Goal: Use online tool/utility: Utilize a website feature to perform a specific function

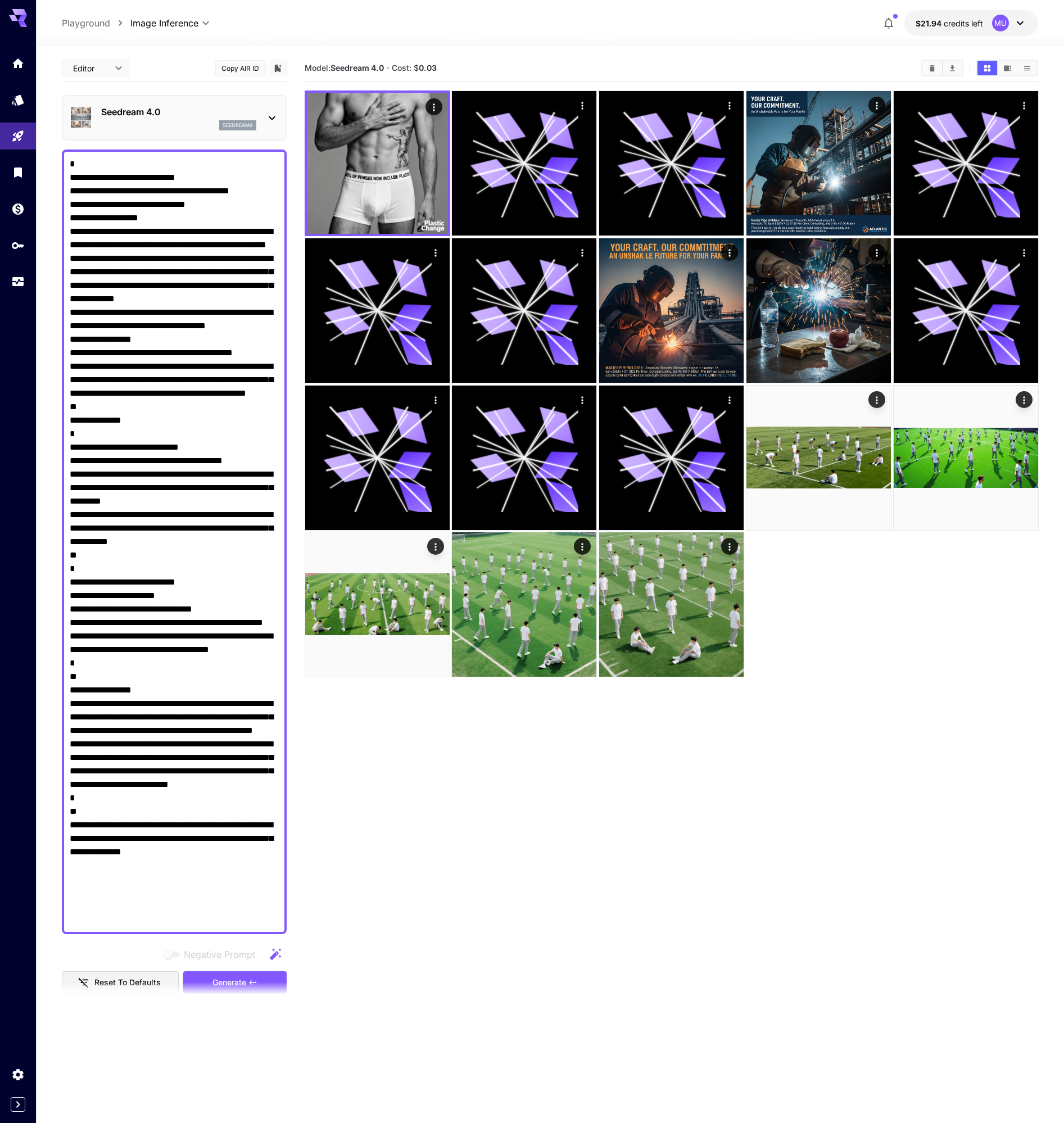
drag, startPoint x: 69, startPoint y: 161, endPoint x: 282, endPoint y: 924, distance: 792.2
click at [284, 927] on div at bounding box center [174, 542] width 224 height 785
paste textarea "**********"
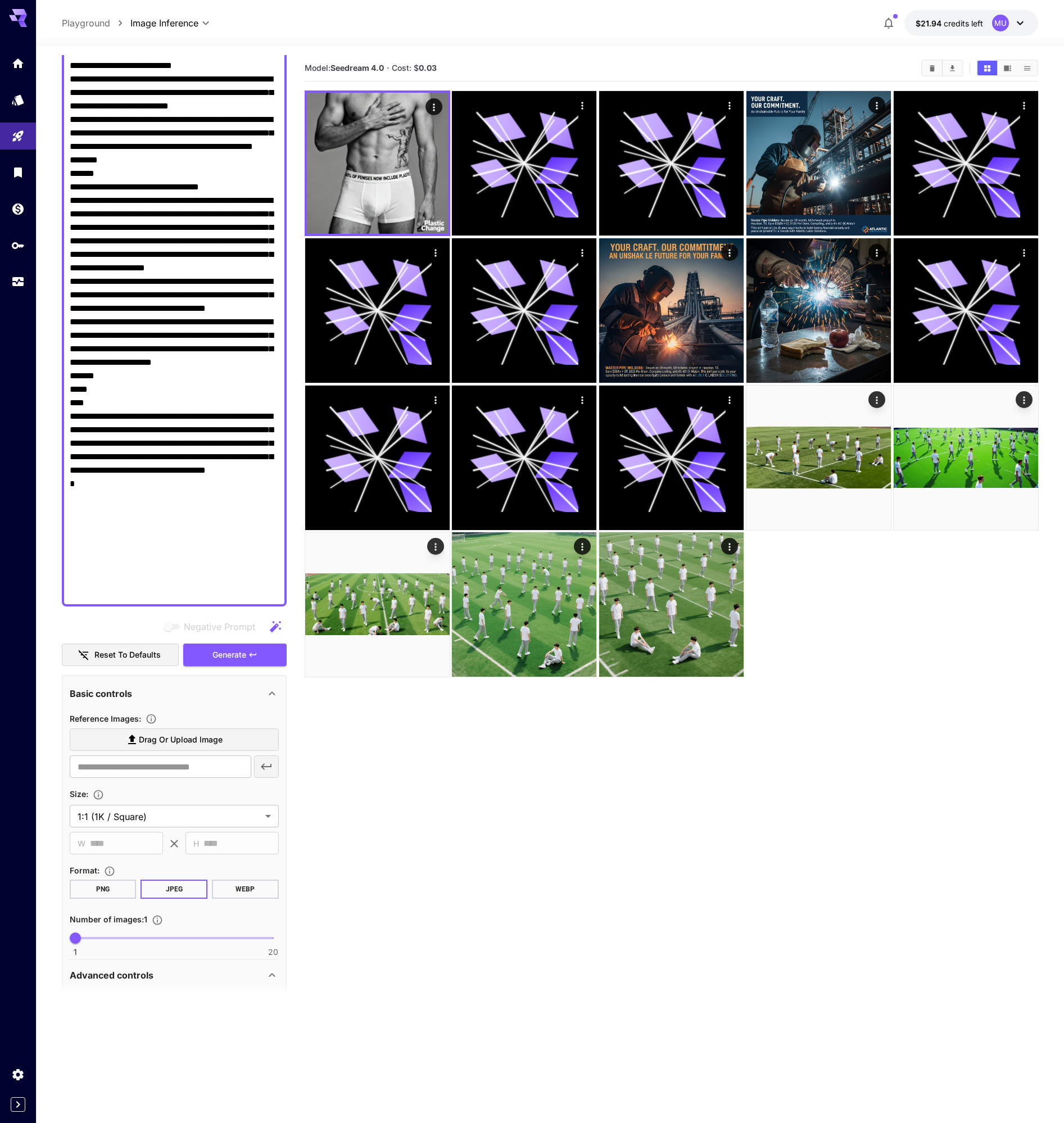
scroll to position [932, 0]
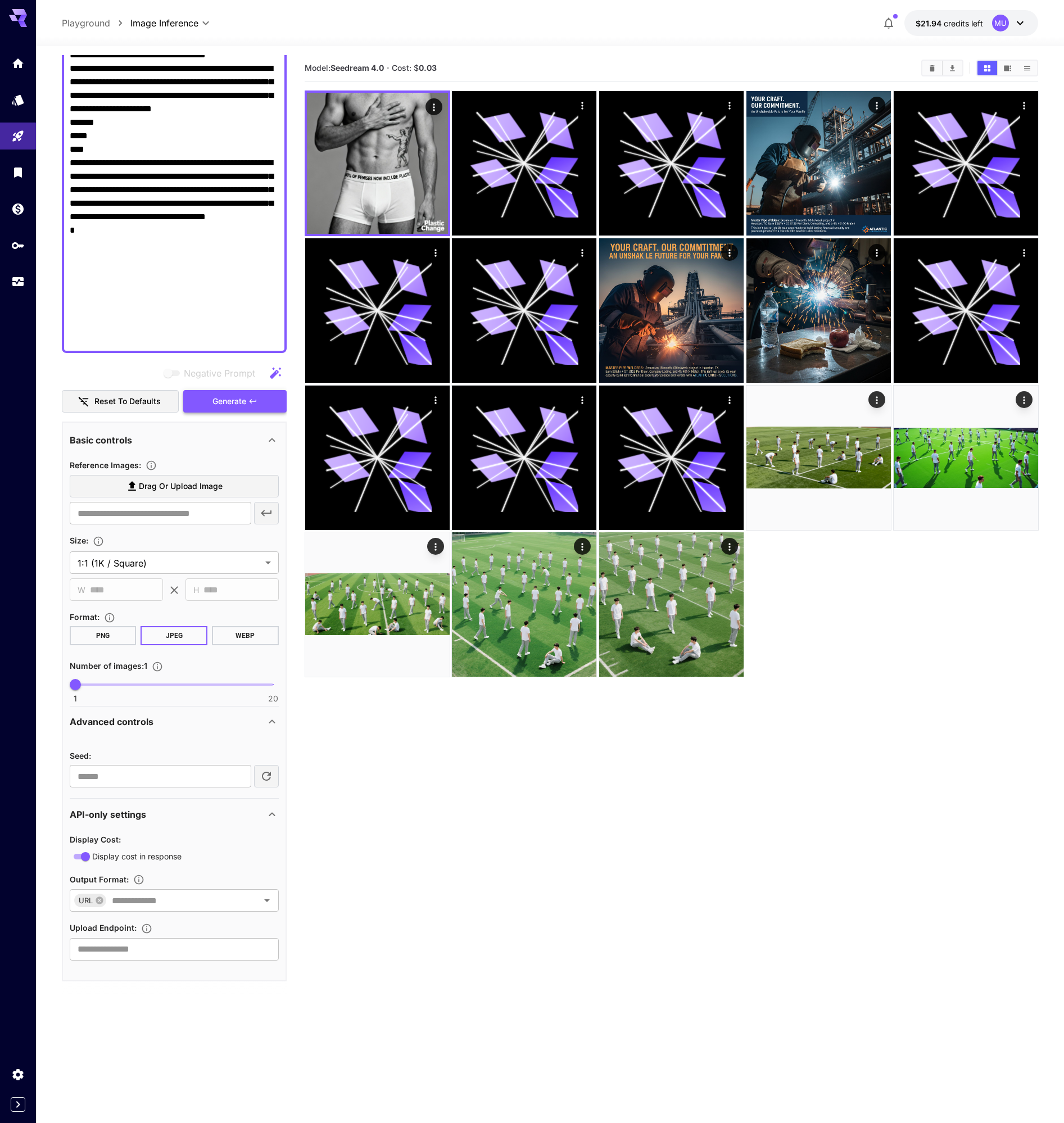
type textarea "**********"
click at [220, 396] on span "Generate" at bounding box center [229, 401] width 34 height 14
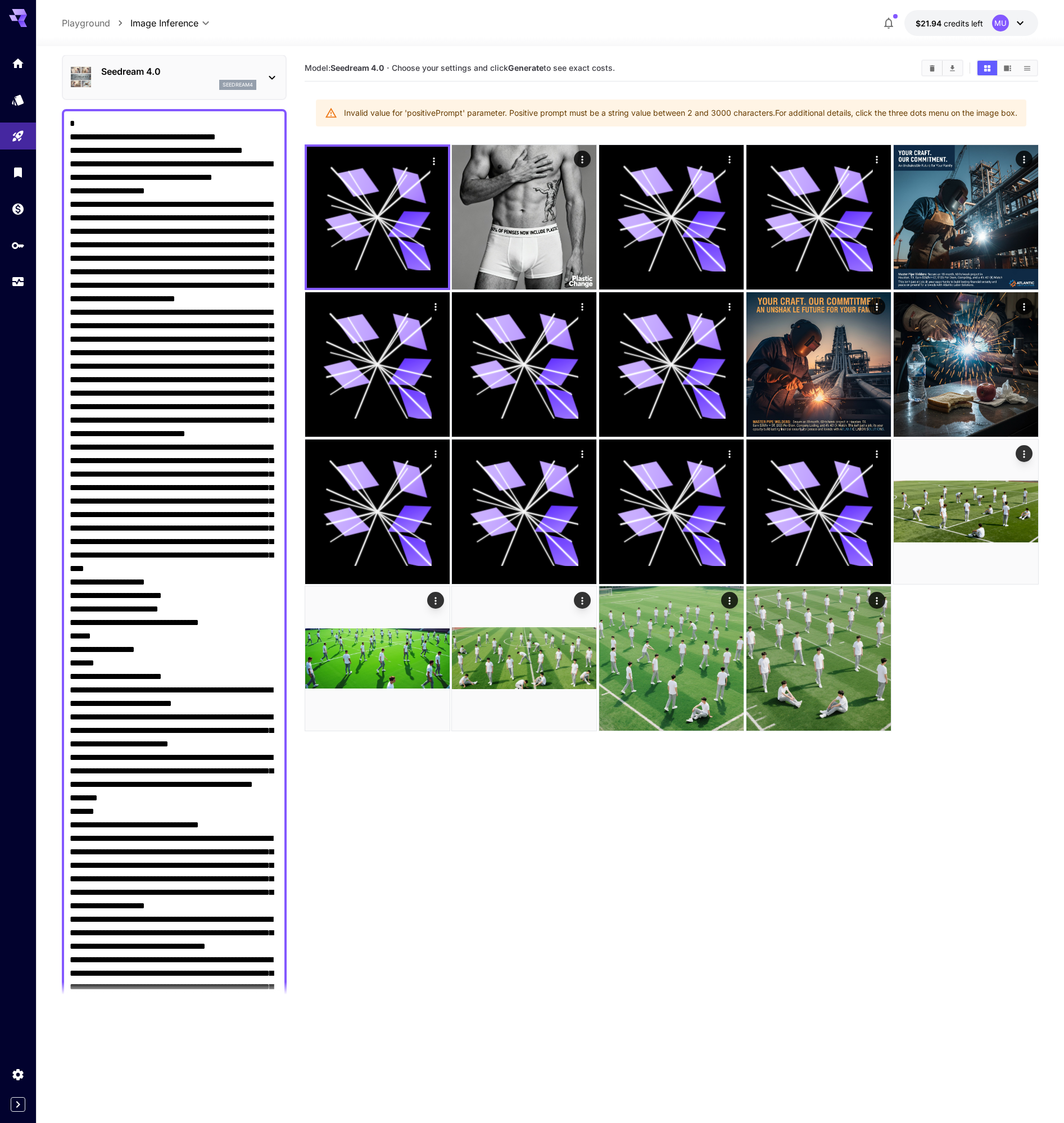
scroll to position [0, 0]
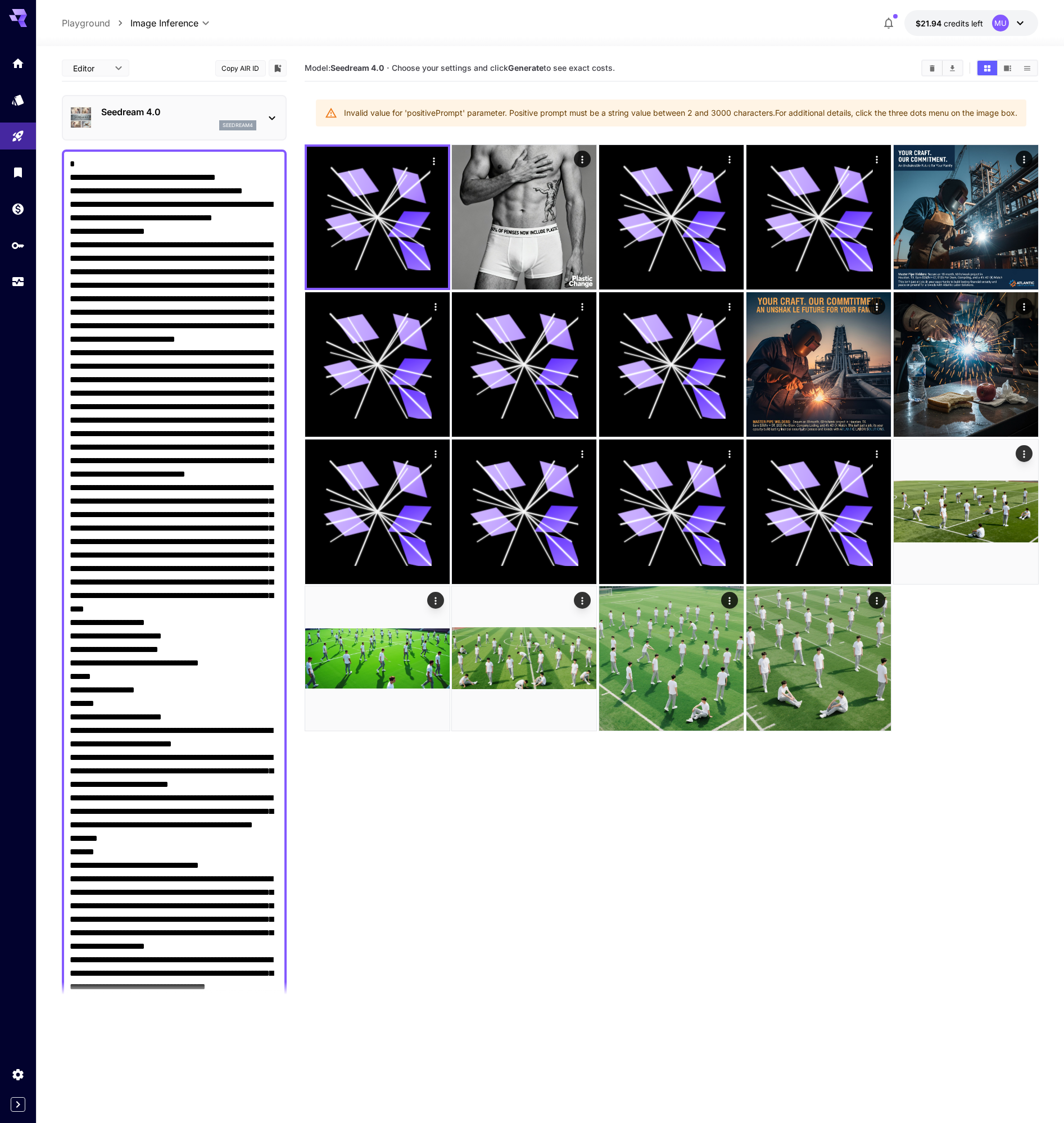
click at [191, 129] on div "seedream4" at bounding box center [179, 125] width 155 height 10
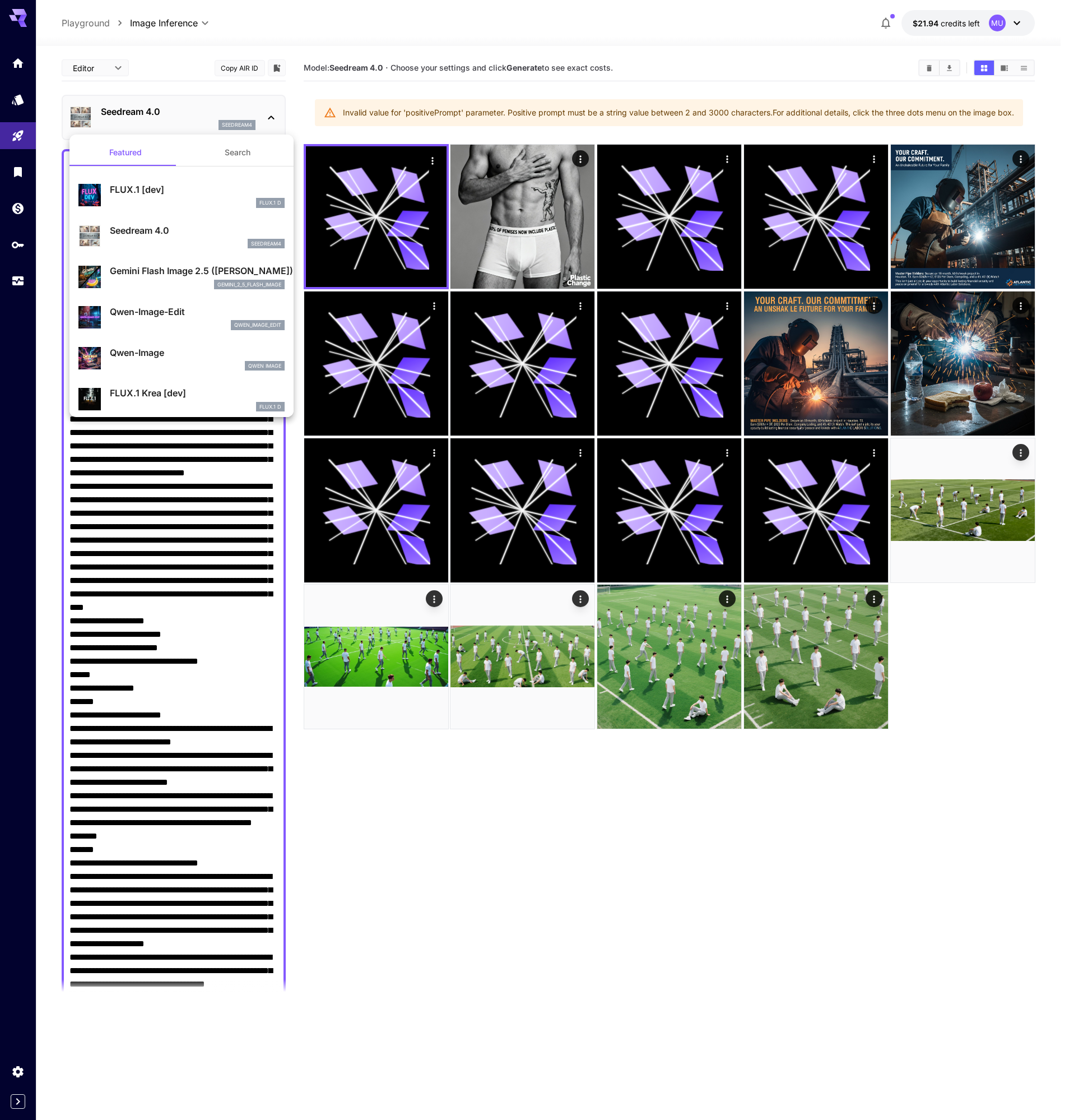
click at [137, 269] on p "Gemini Flash Image 2.5 ([PERSON_NAME])" at bounding box center [197, 270] width 175 height 13
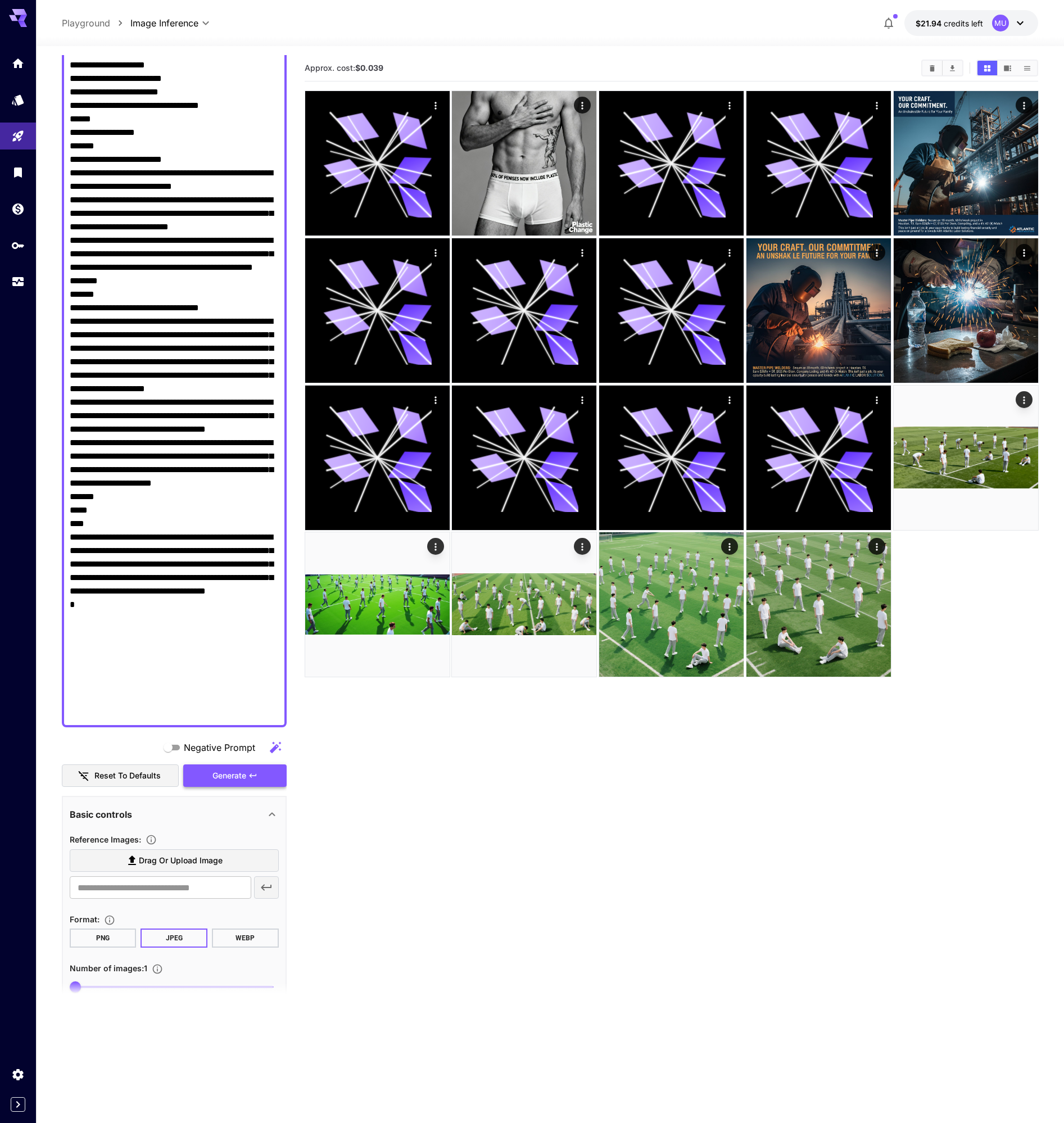
scroll to position [572, 0]
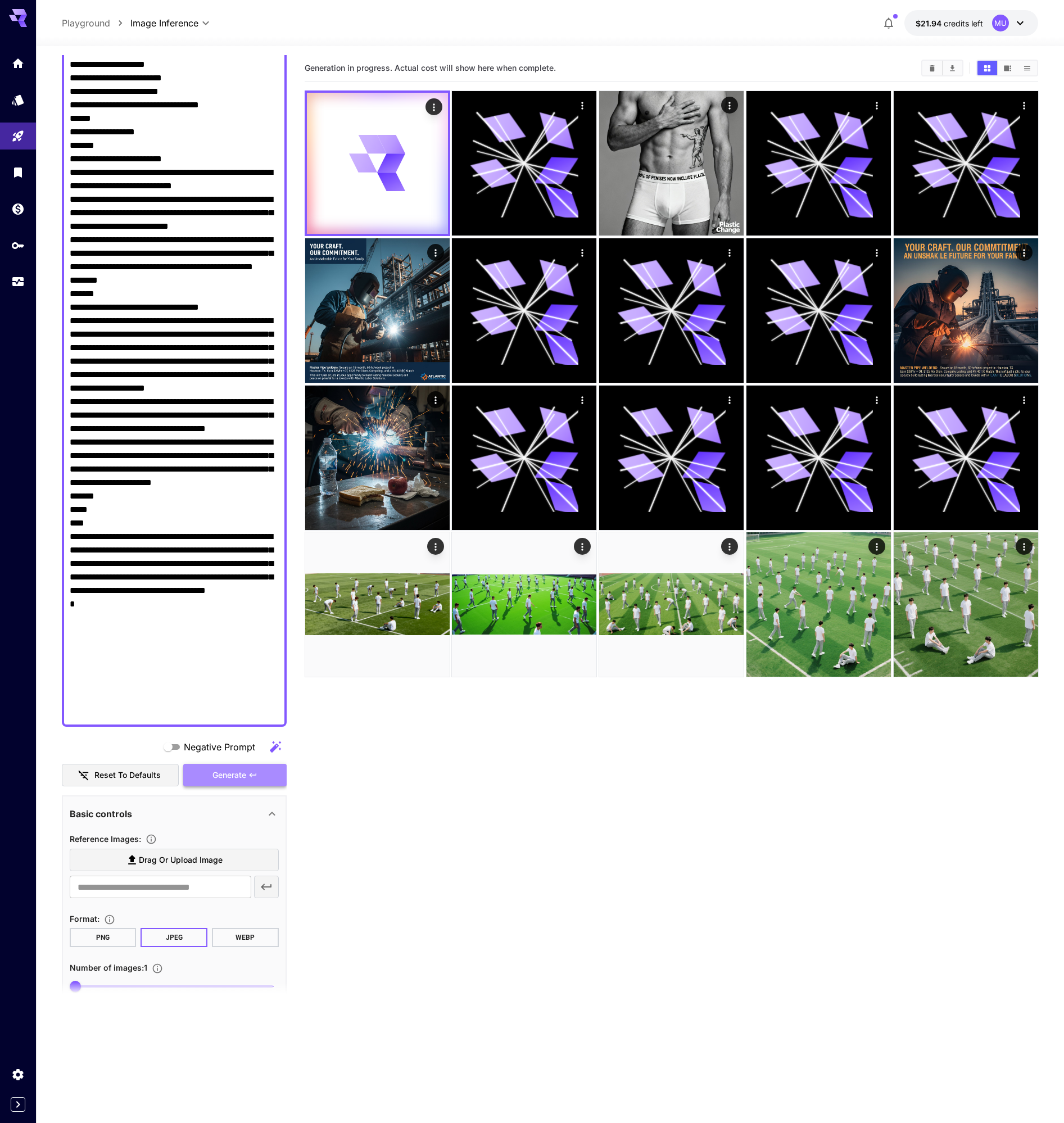
click at [245, 773] on span "Generate" at bounding box center [229, 775] width 34 height 14
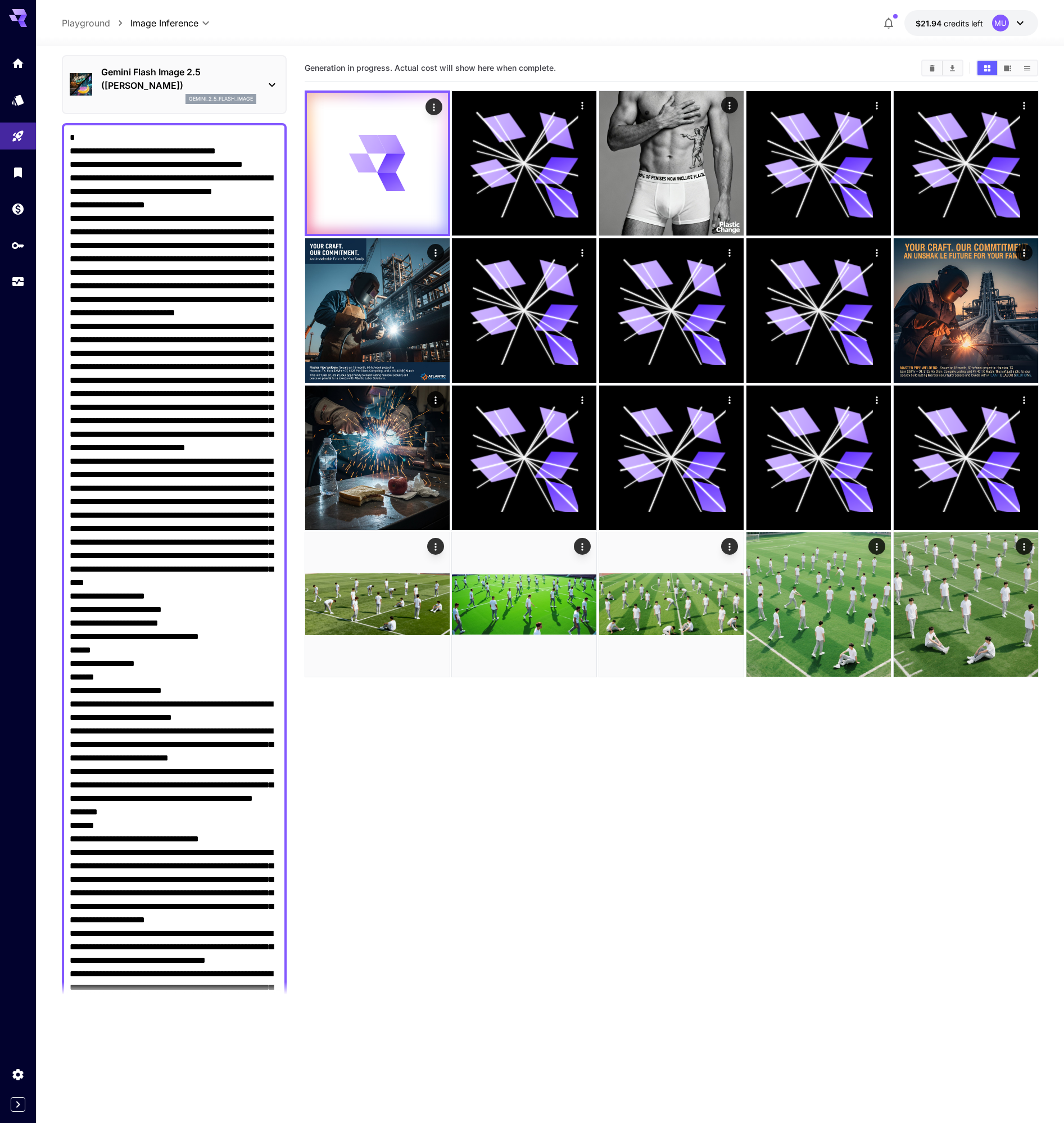
scroll to position [0, 0]
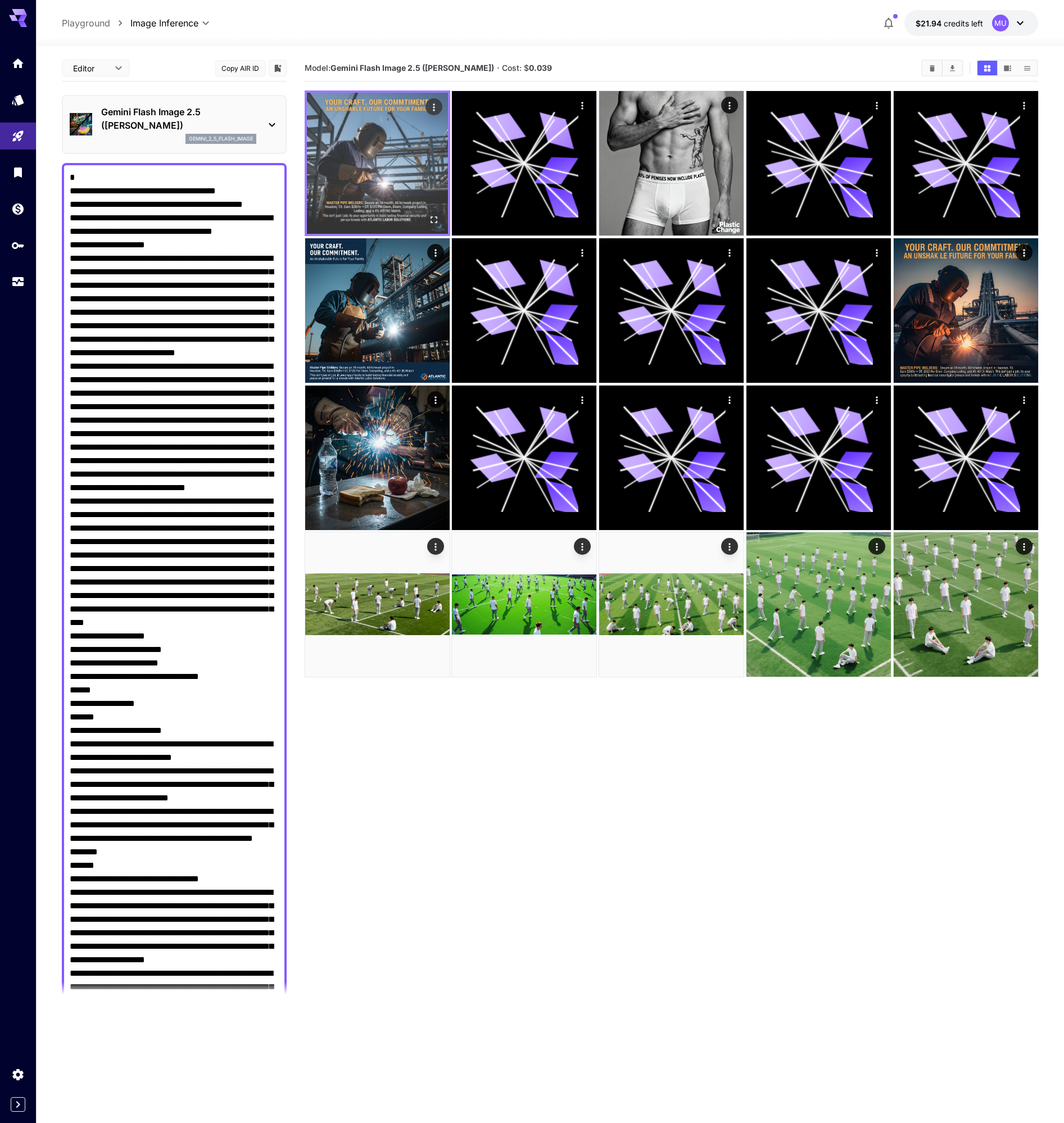
click at [385, 170] on img at bounding box center [378, 163] width 141 height 141
click at [431, 215] on icon "Open in fullscreen" at bounding box center [433, 220] width 11 height 11
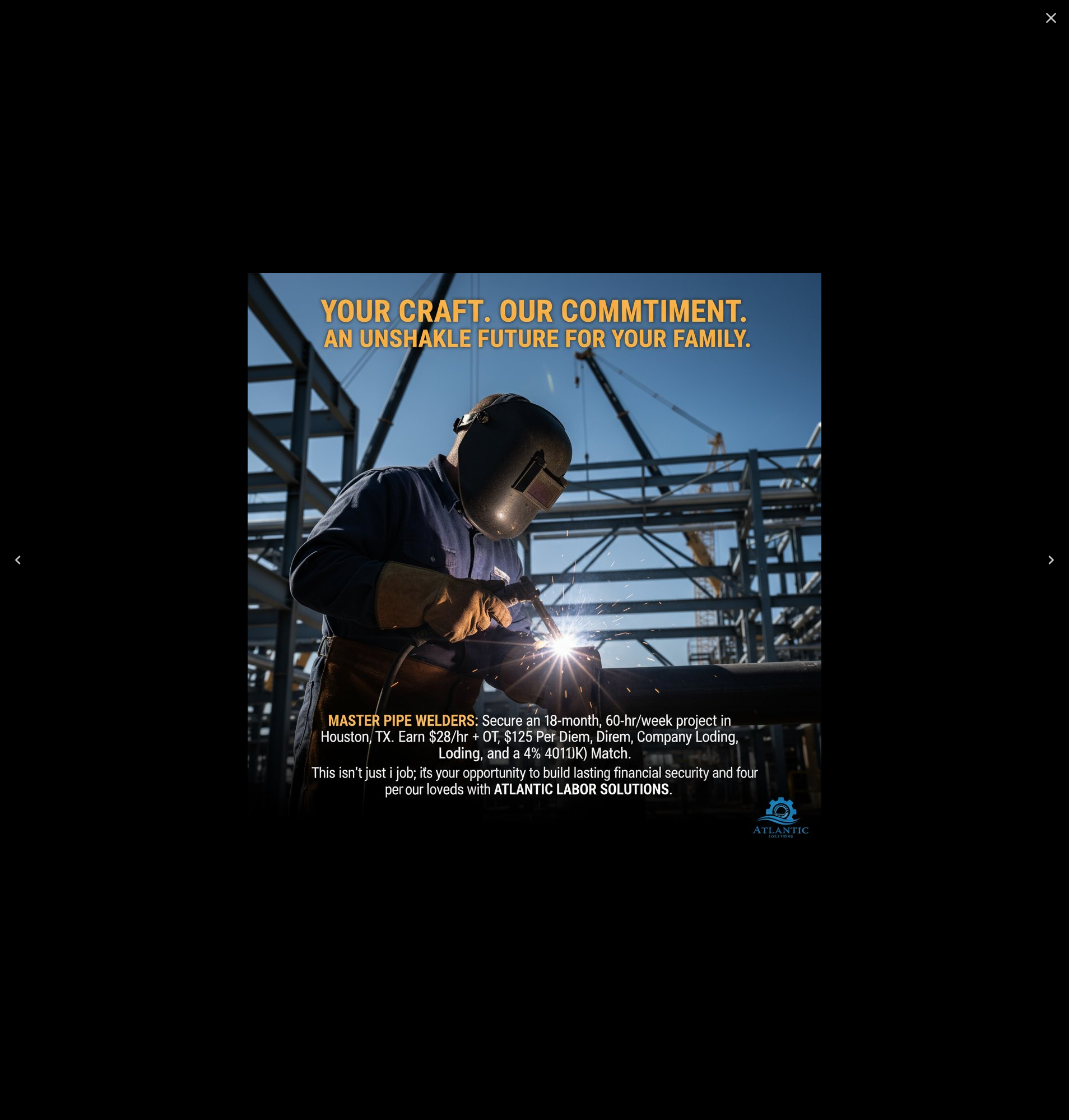
click at [178, 87] on div at bounding box center [534, 560] width 1069 height 1120
click at [1049, 20] on icon "Close" at bounding box center [1051, 18] width 11 height 11
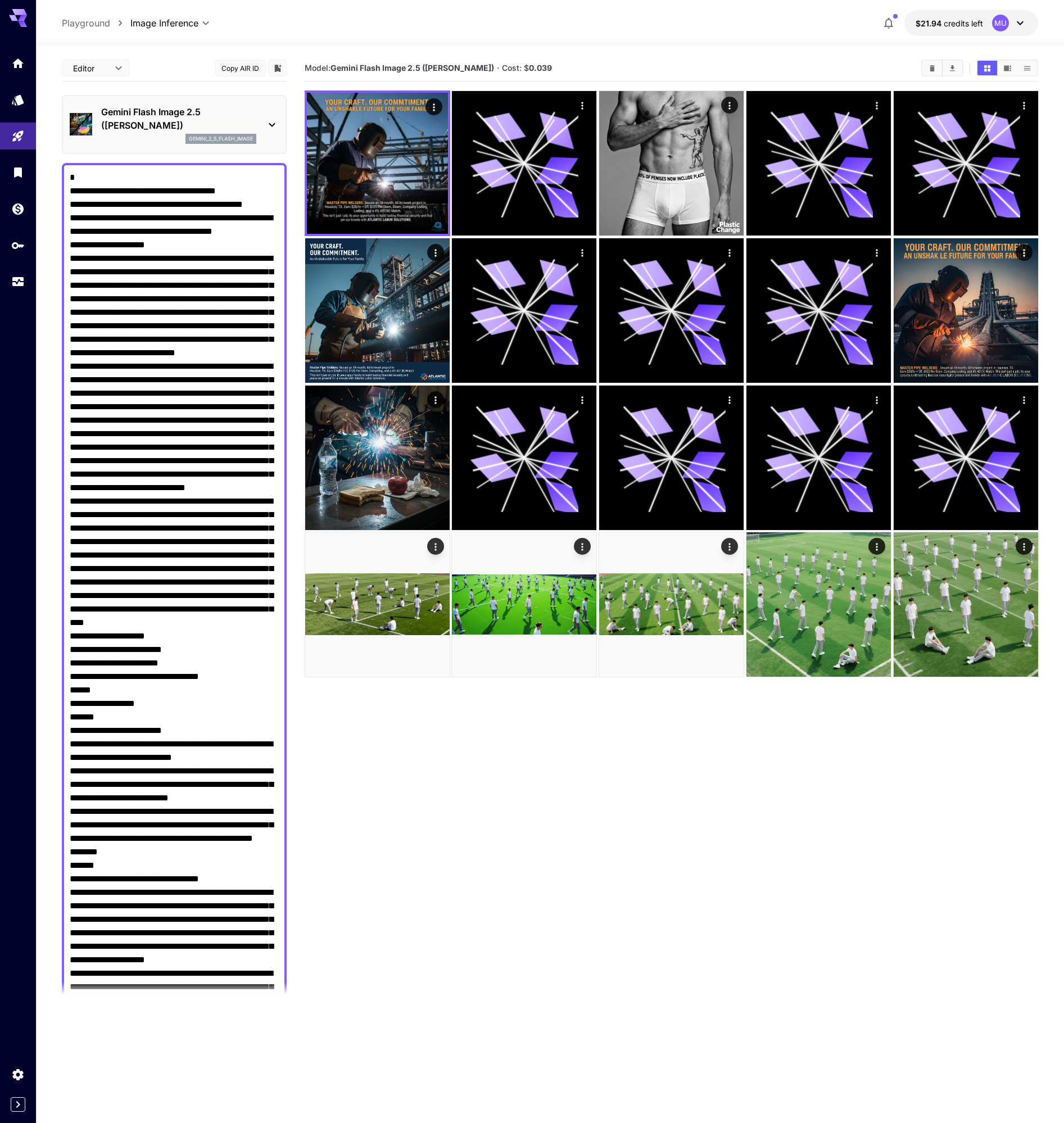
click at [226, 101] on div "Gemini Flash Image 2.5 ([PERSON_NAME]) gemini_2_5_flash_image" at bounding box center [174, 125] width 209 height 48
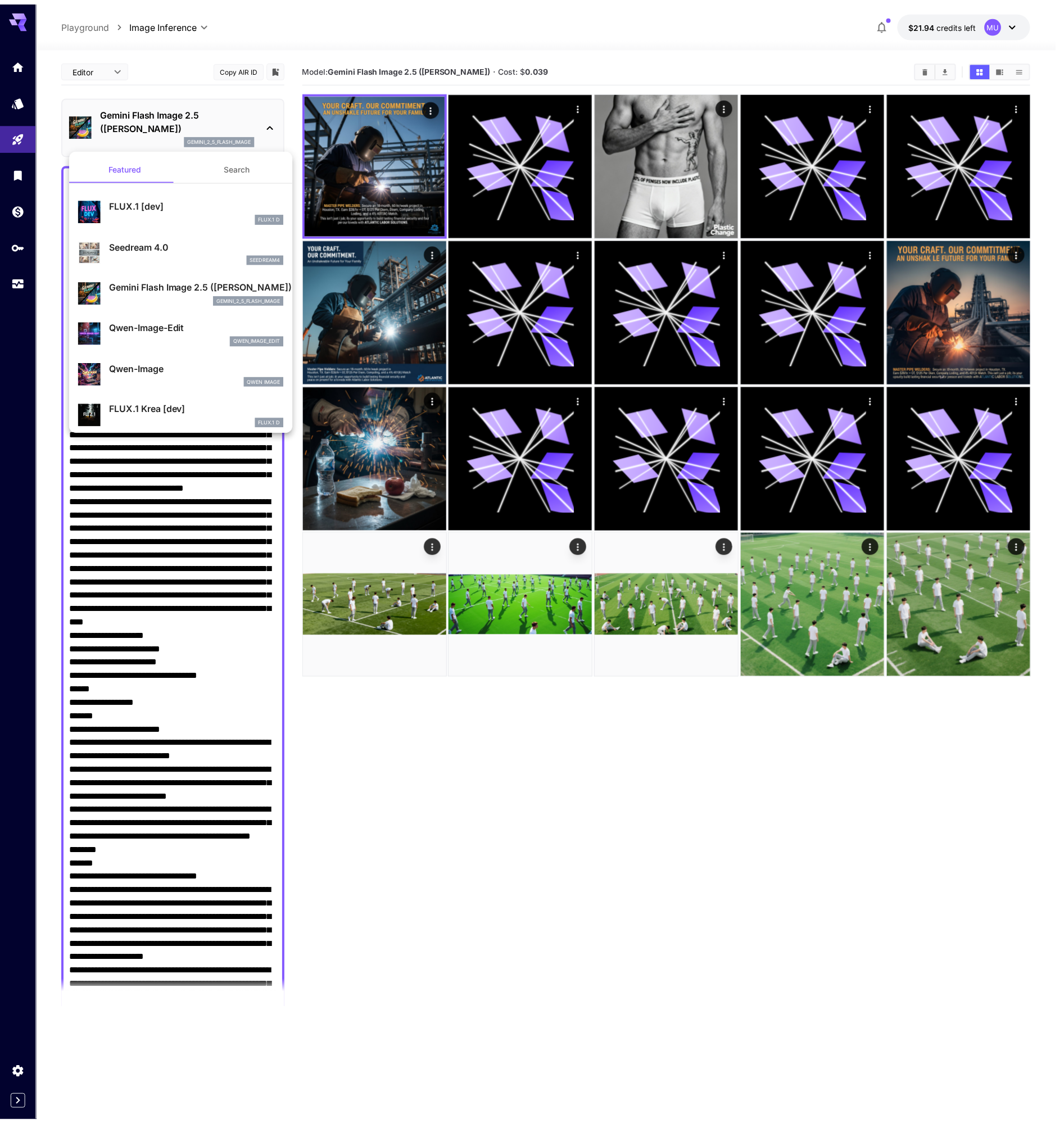
scroll to position [2, 0]
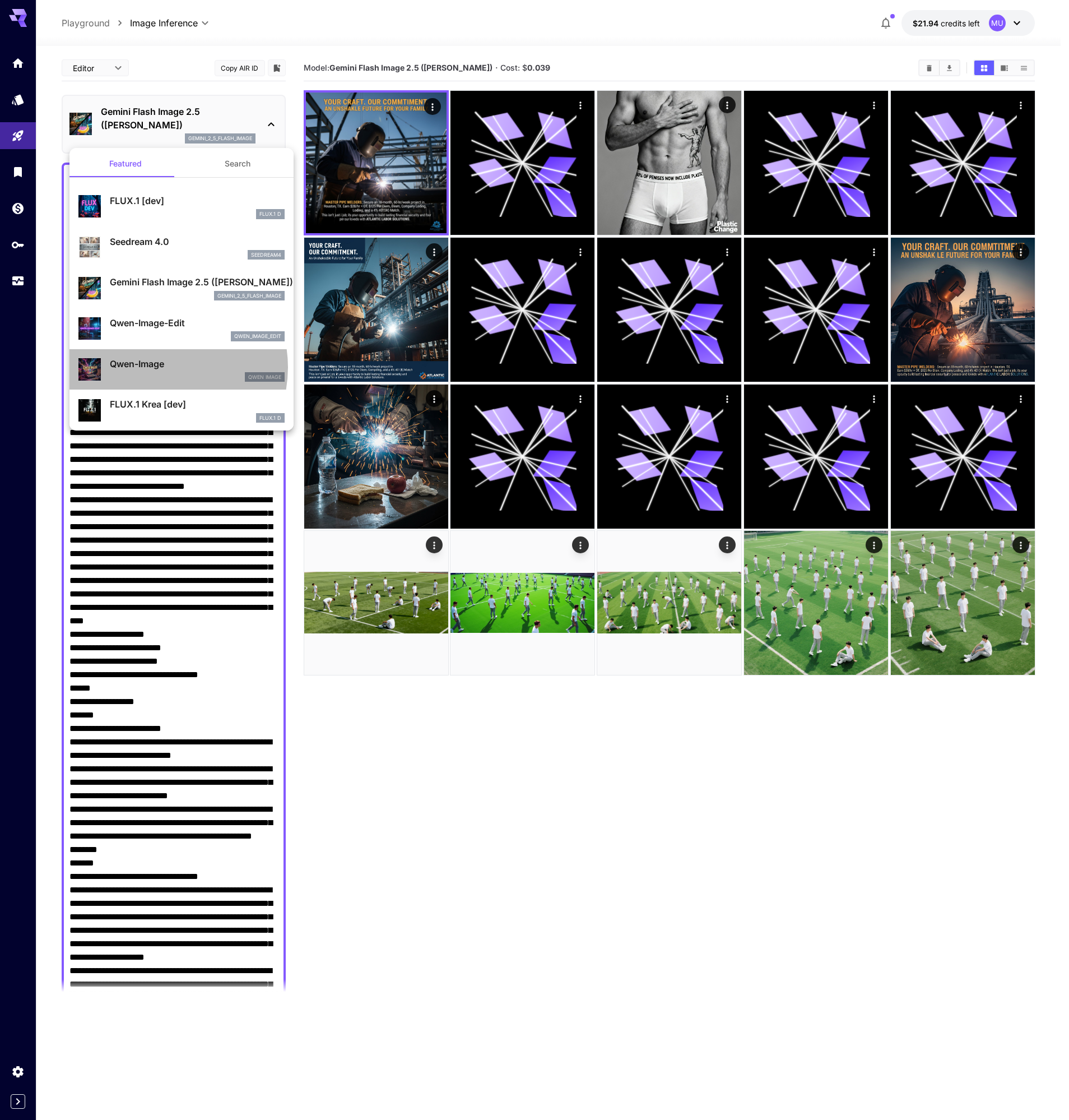
click at [158, 368] on p "Qwen-Image" at bounding box center [197, 364] width 175 height 13
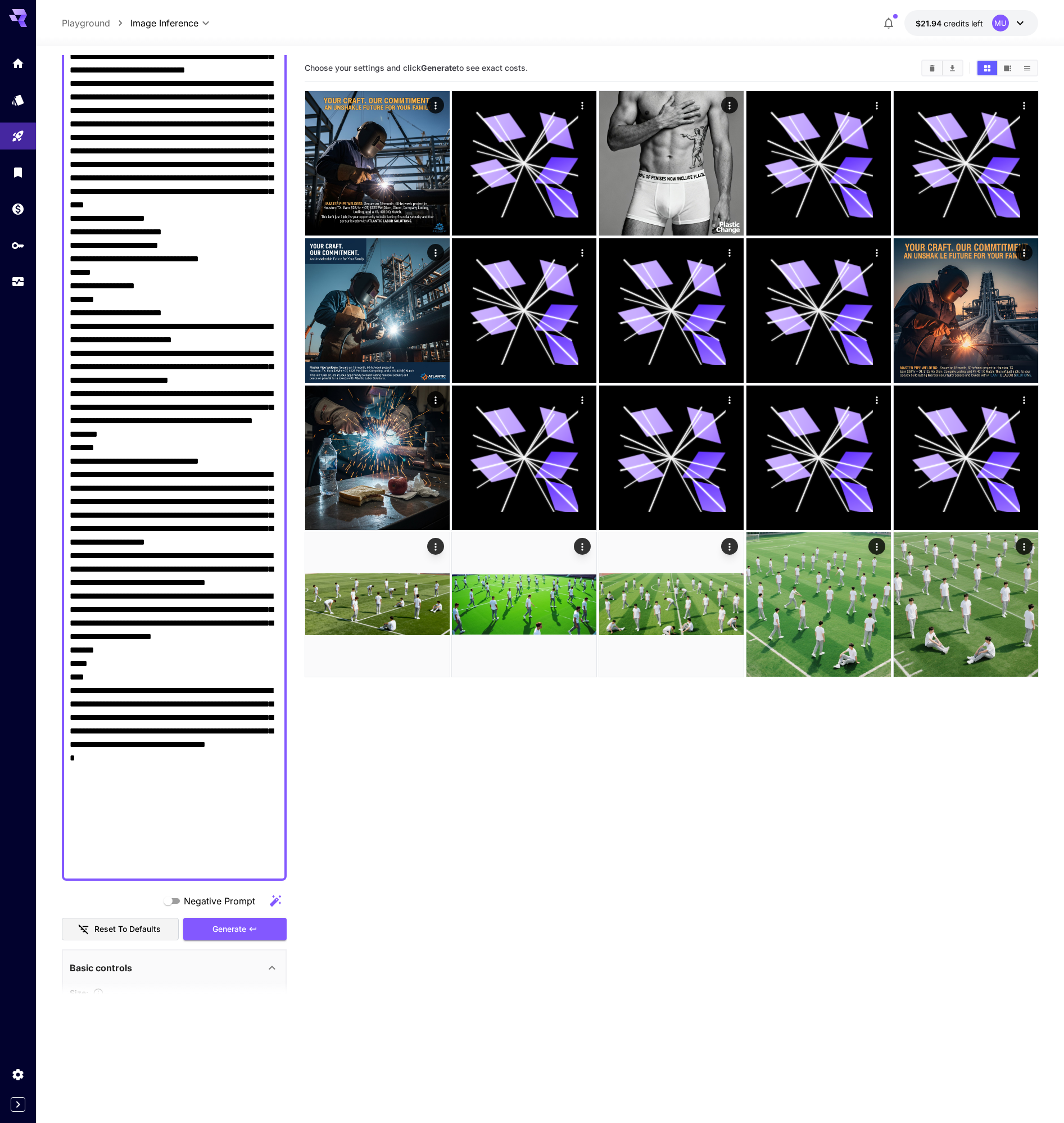
scroll to position [831, 0]
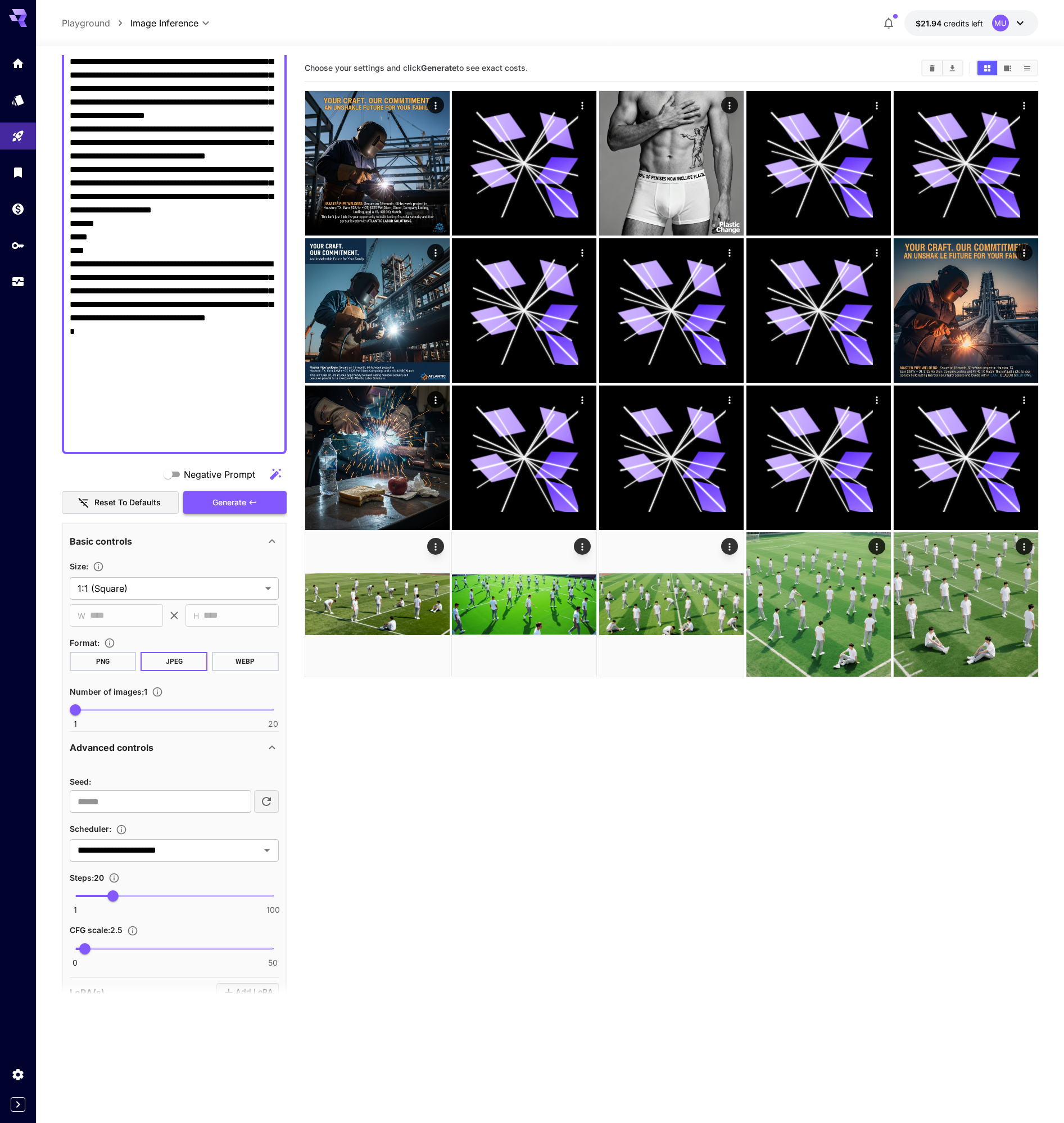
click at [218, 500] on span "Generate" at bounding box center [229, 502] width 34 height 14
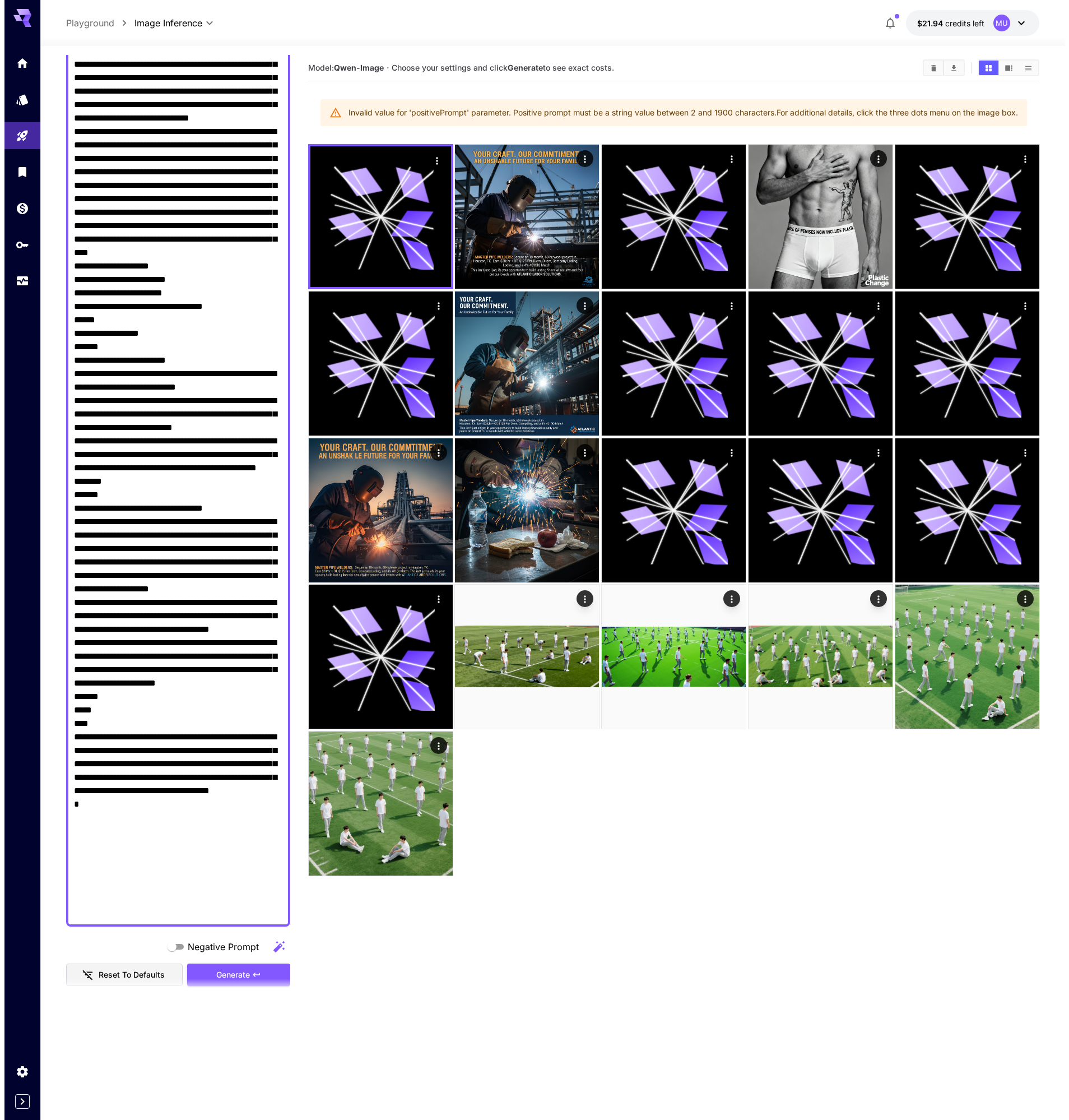
scroll to position [0, 0]
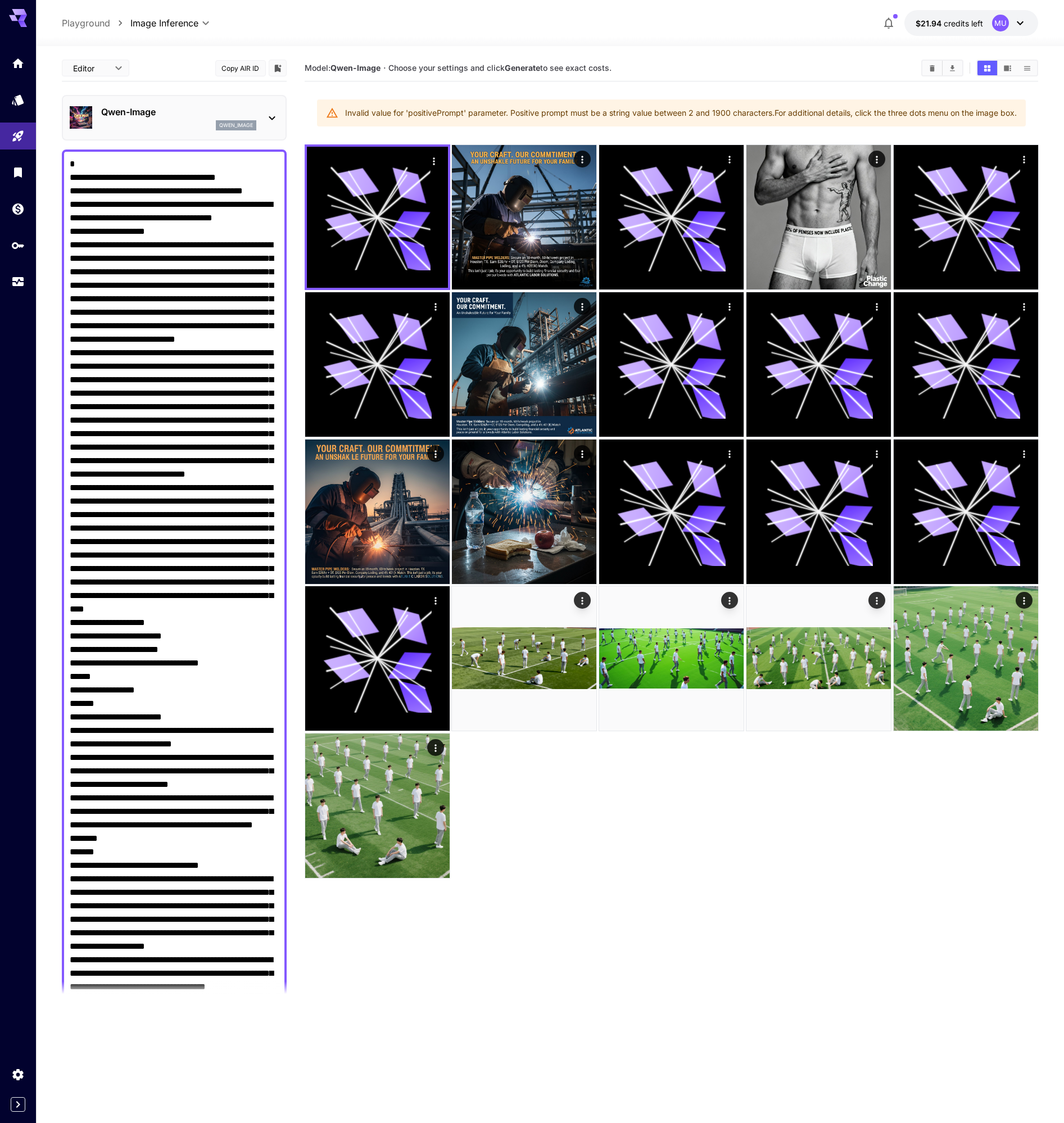
click at [249, 101] on div "[PERSON_NAME]-Image qwen_image" at bounding box center [174, 118] width 209 height 34
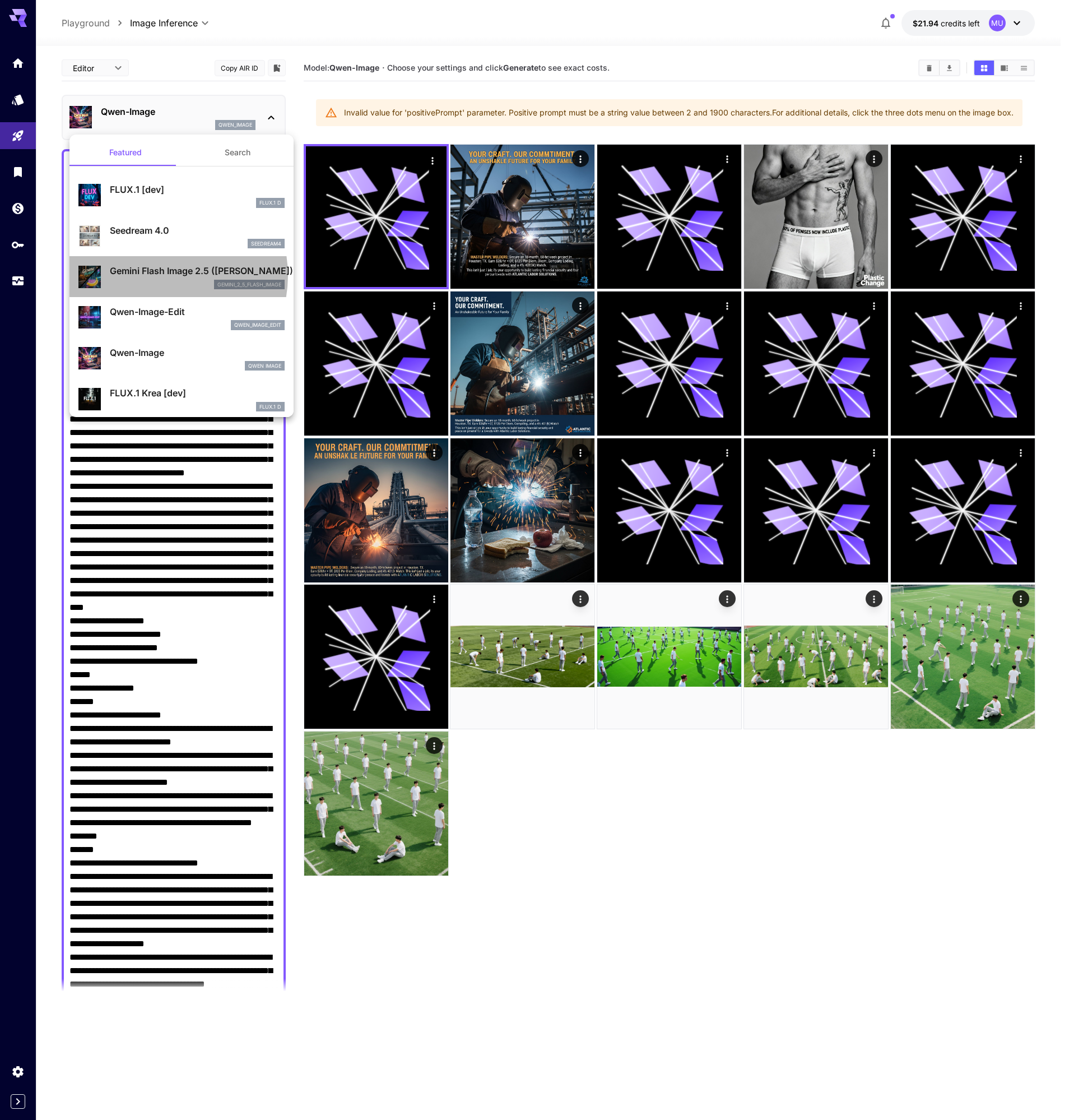
click at [160, 275] on p "Gemini Flash Image 2.5 ([PERSON_NAME])" at bounding box center [197, 270] width 175 height 13
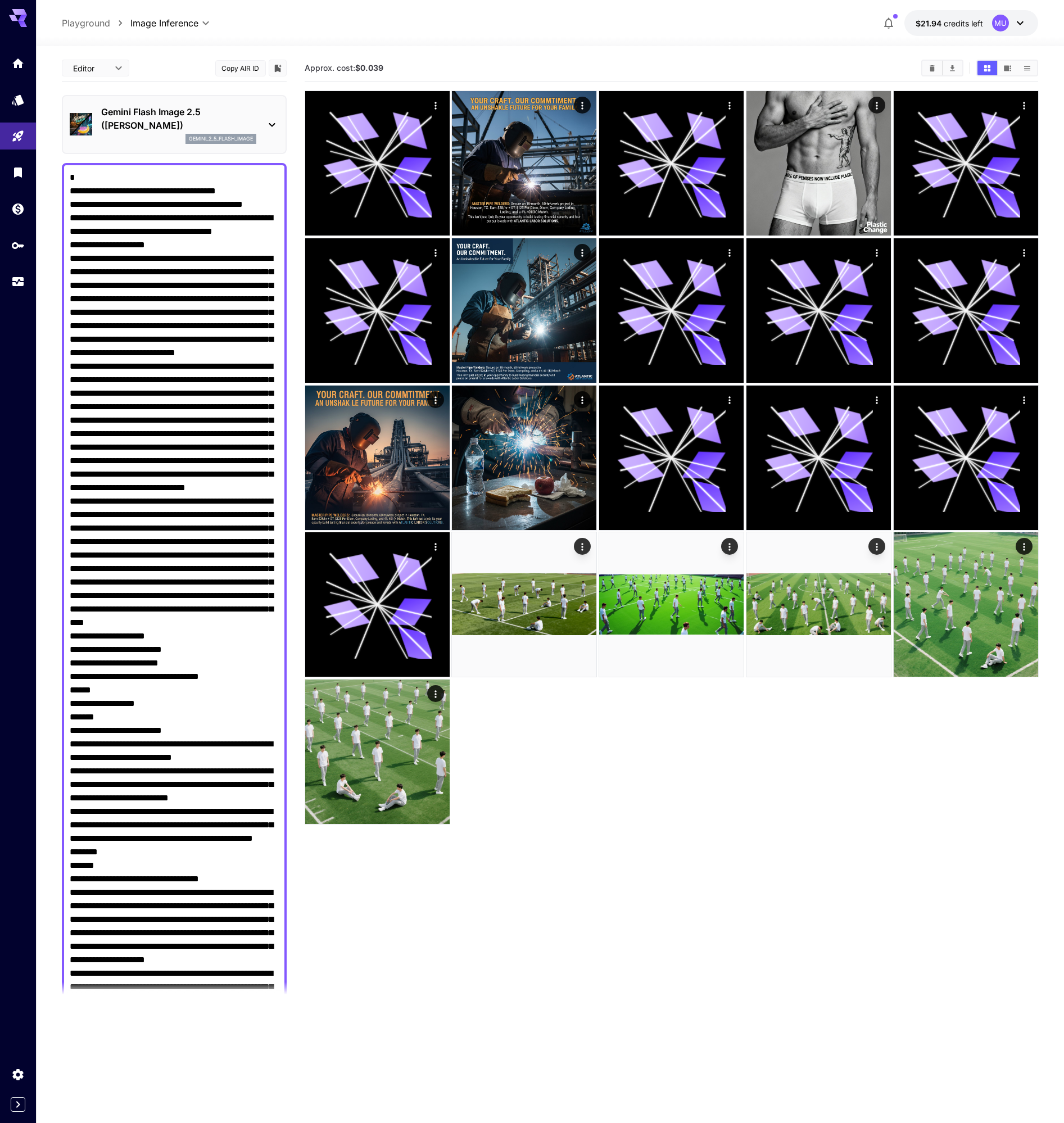
click at [213, 360] on textarea "Negative Prompt" at bounding box center [174, 731] width 209 height 1120
click at [213, 359] on textarea "Negative Prompt" at bounding box center [174, 731] width 209 height 1120
drag, startPoint x: 67, startPoint y: 170, endPoint x: 166, endPoint y: 394, distance: 244.9
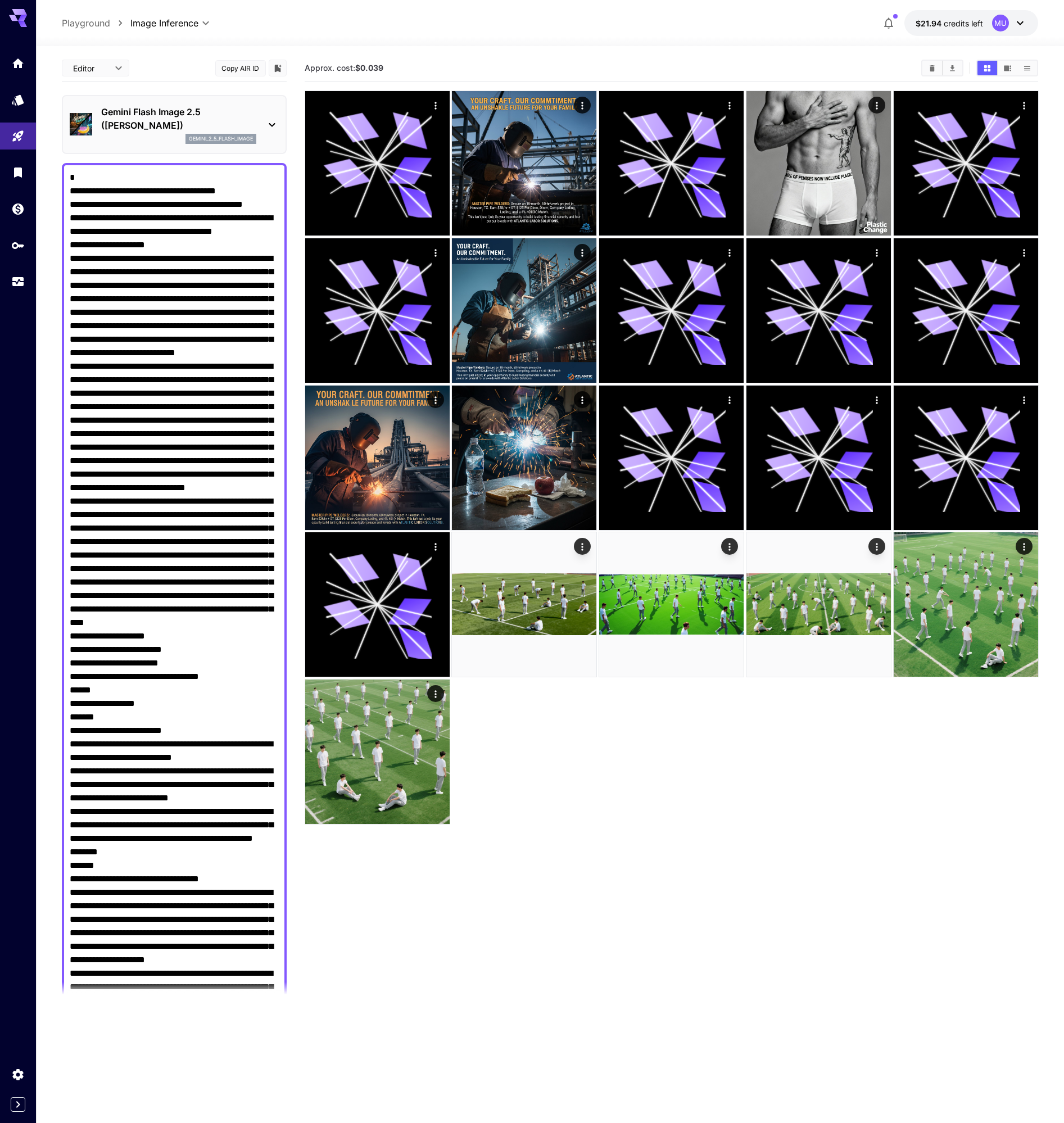
click at [167, 408] on div at bounding box center [174, 731] width 224 height 1135
click at [167, 395] on textarea "Negative Prompt" at bounding box center [174, 731] width 209 height 1120
drag, startPoint x: 209, startPoint y: 414, endPoint x: 21, endPoint y: -85, distance: 533.2
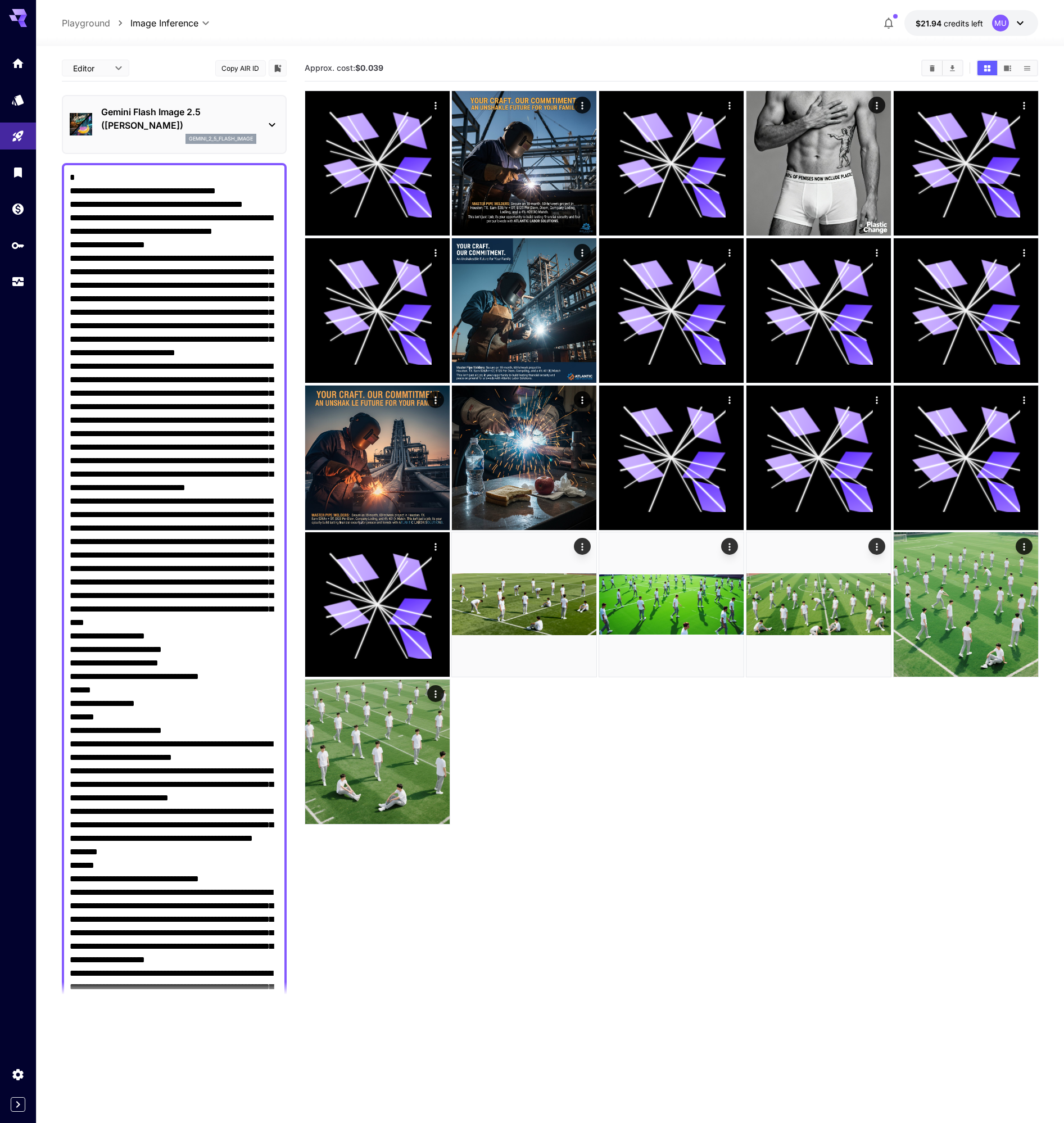
click at [21, 0] on html "**********" at bounding box center [532, 605] width 1064 height 1211
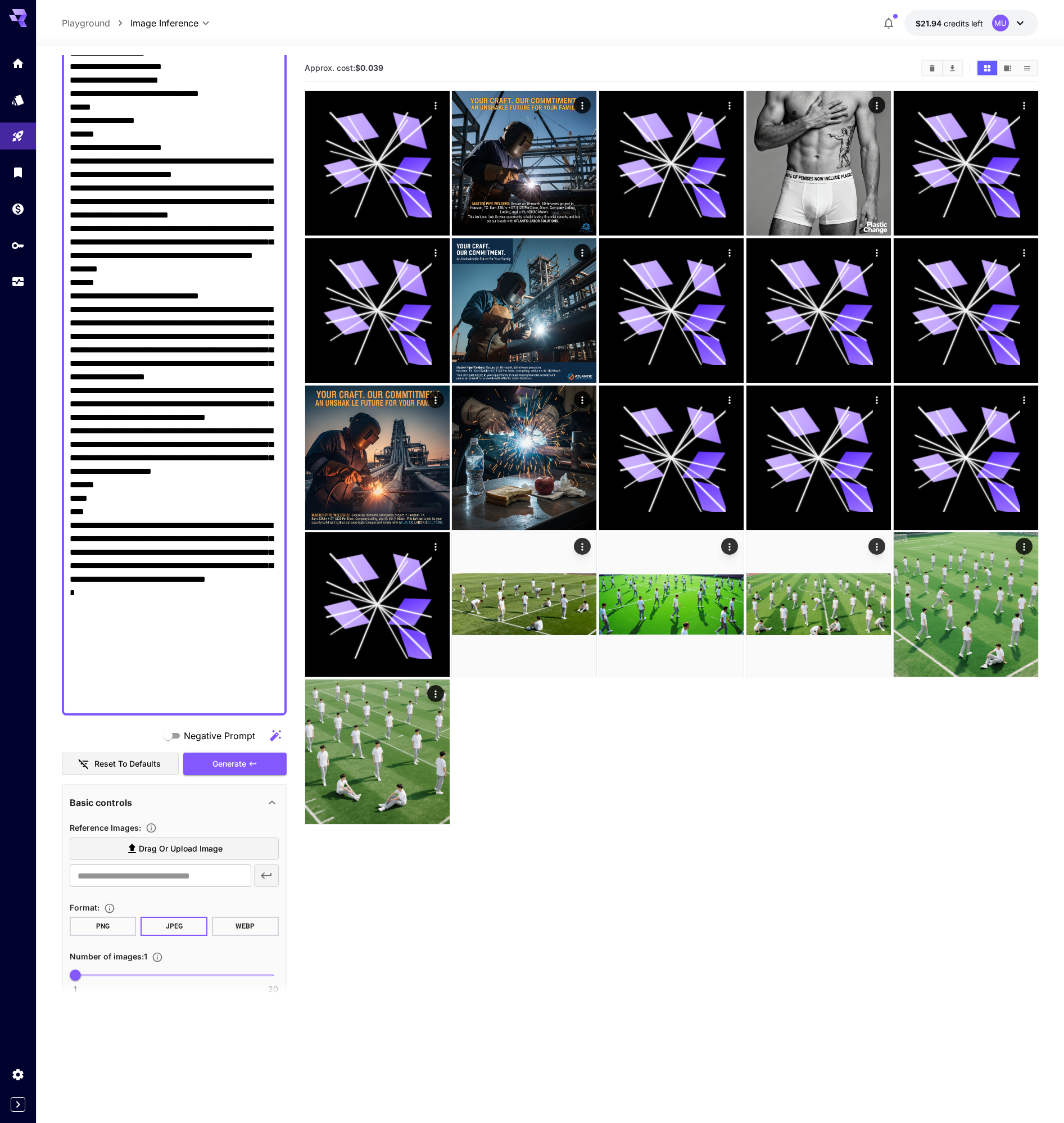
scroll to position [873, 0]
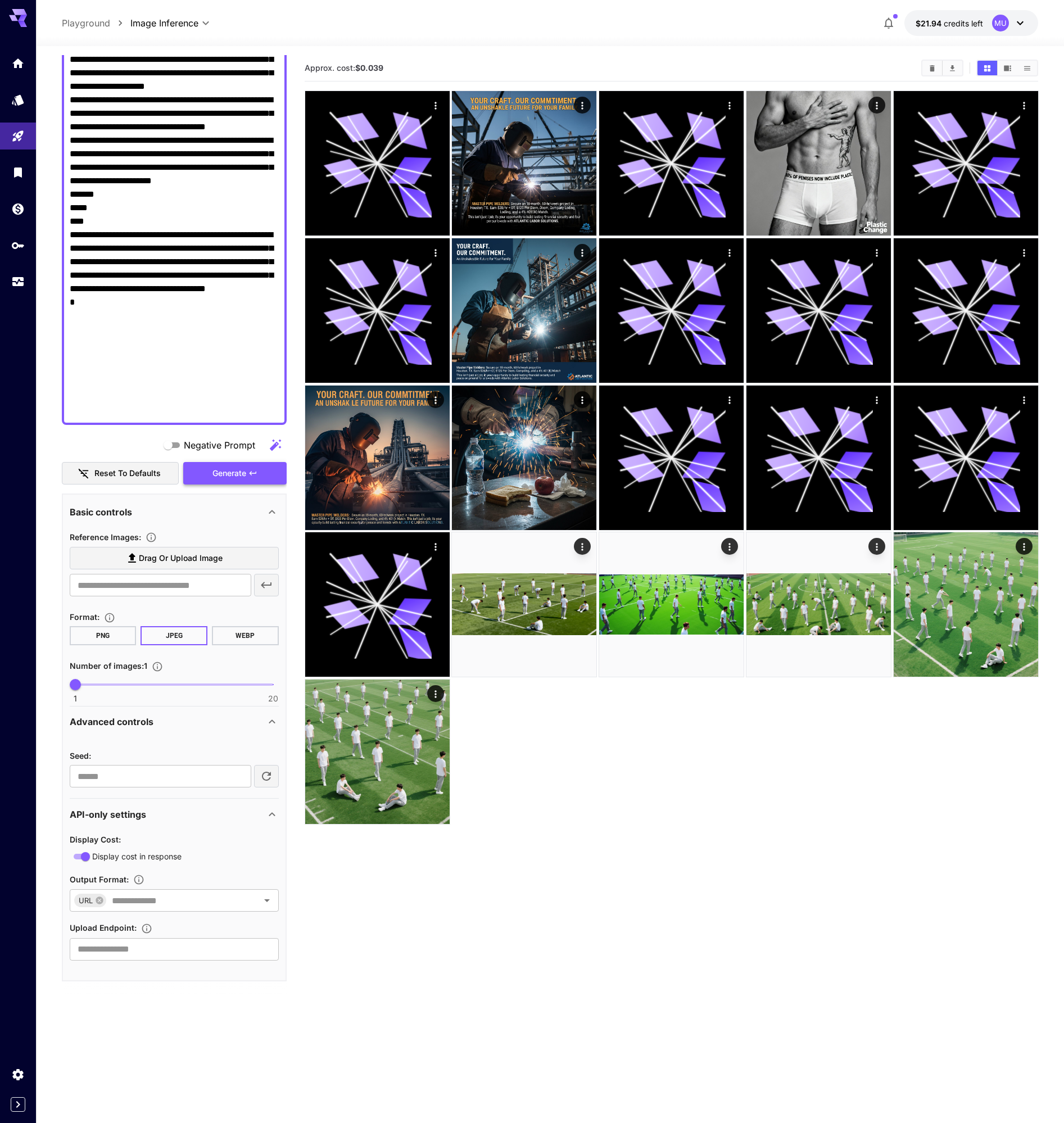
click at [230, 472] on span "Generate" at bounding box center [229, 473] width 34 height 14
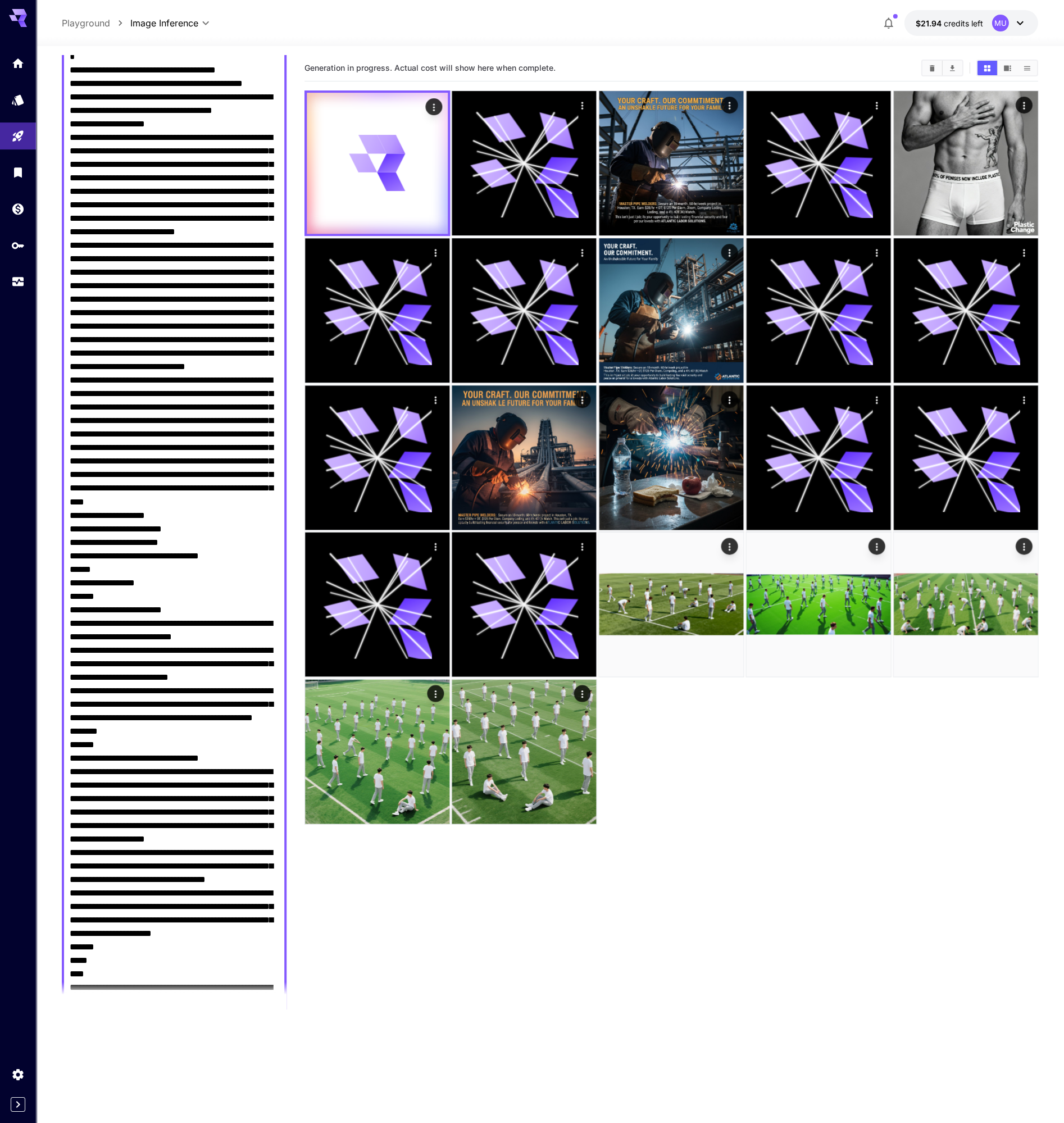
scroll to position [239, 0]
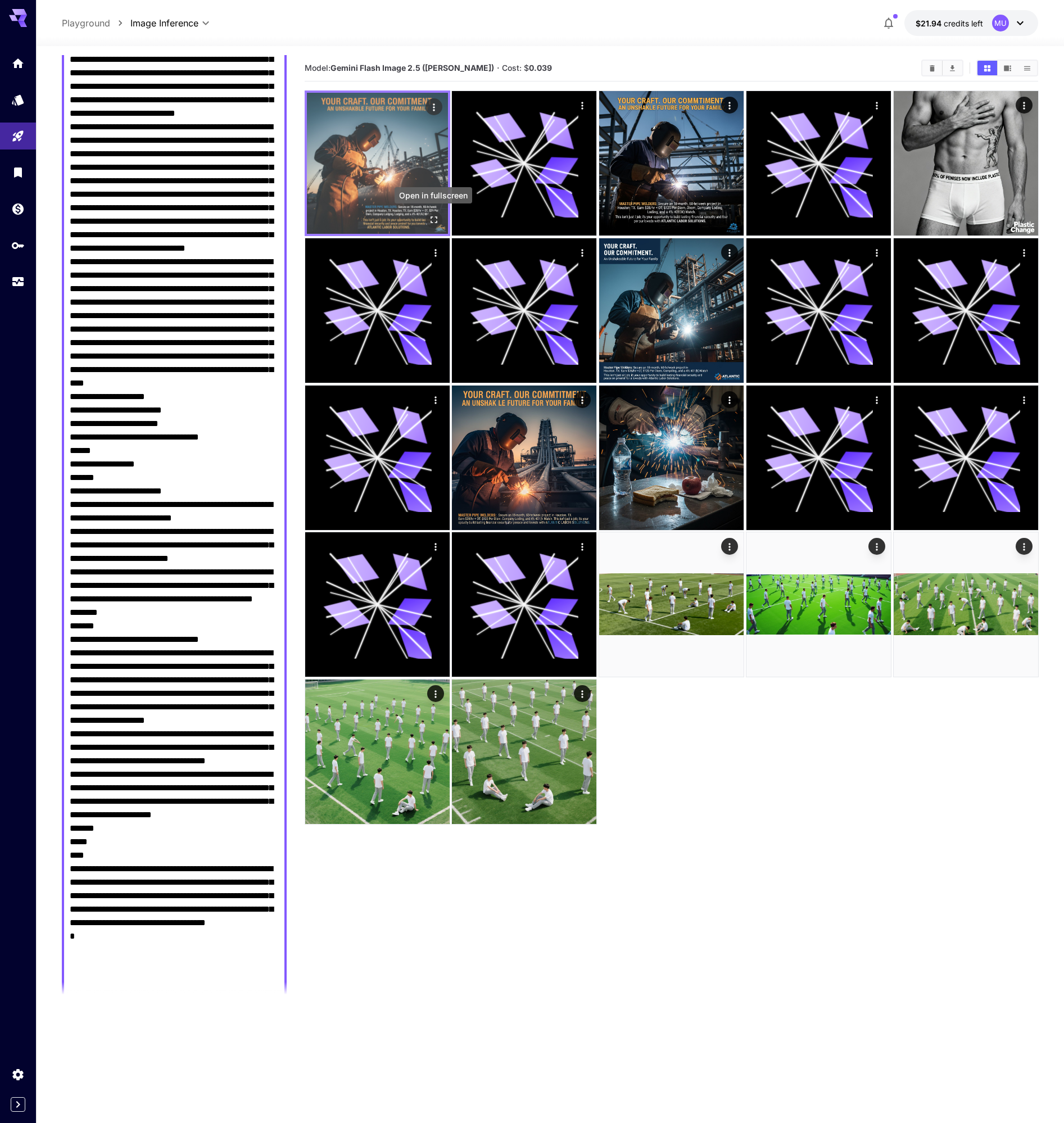
click at [438, 217] on icon "Open in fullscreen" at bounding box center [433, 220] width 11 height 11
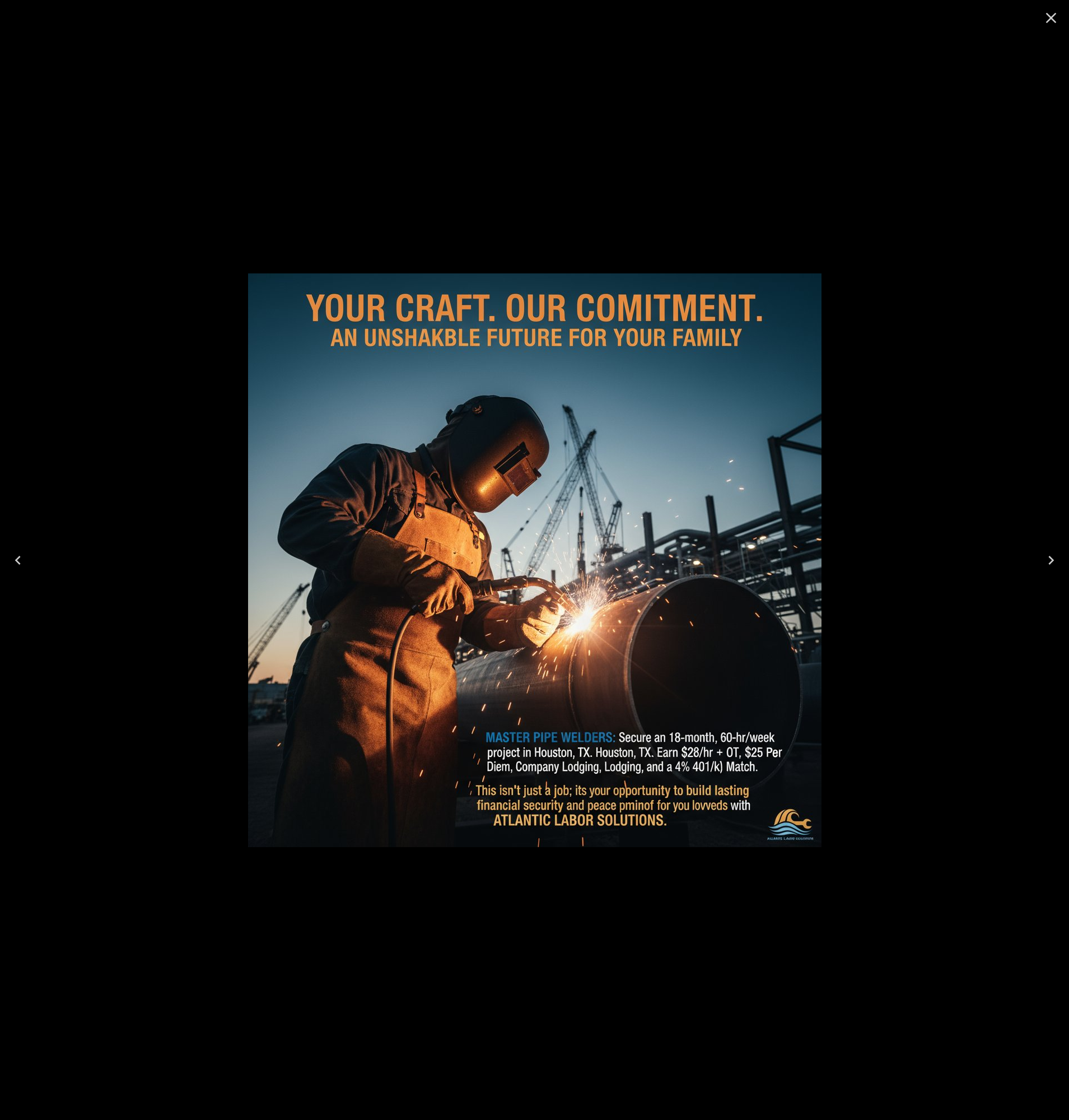
click at [1053, 20] on icon "Close" at bounding box center [1051, 18] width 11 height 11
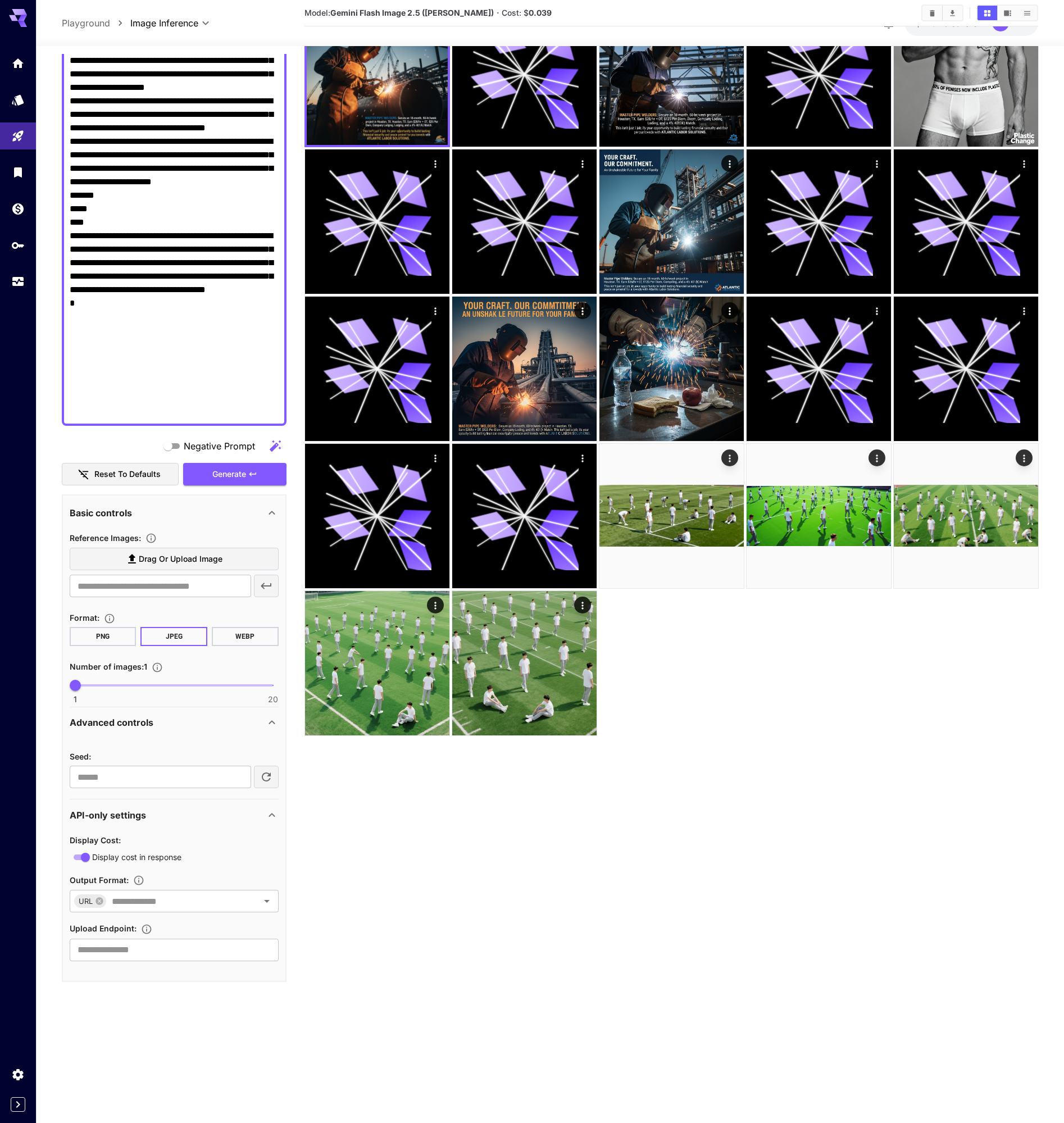
scroll to position [870, 0]
click at [139, 779] on input "number" at bounding box center [160, 777] width 182 height 22
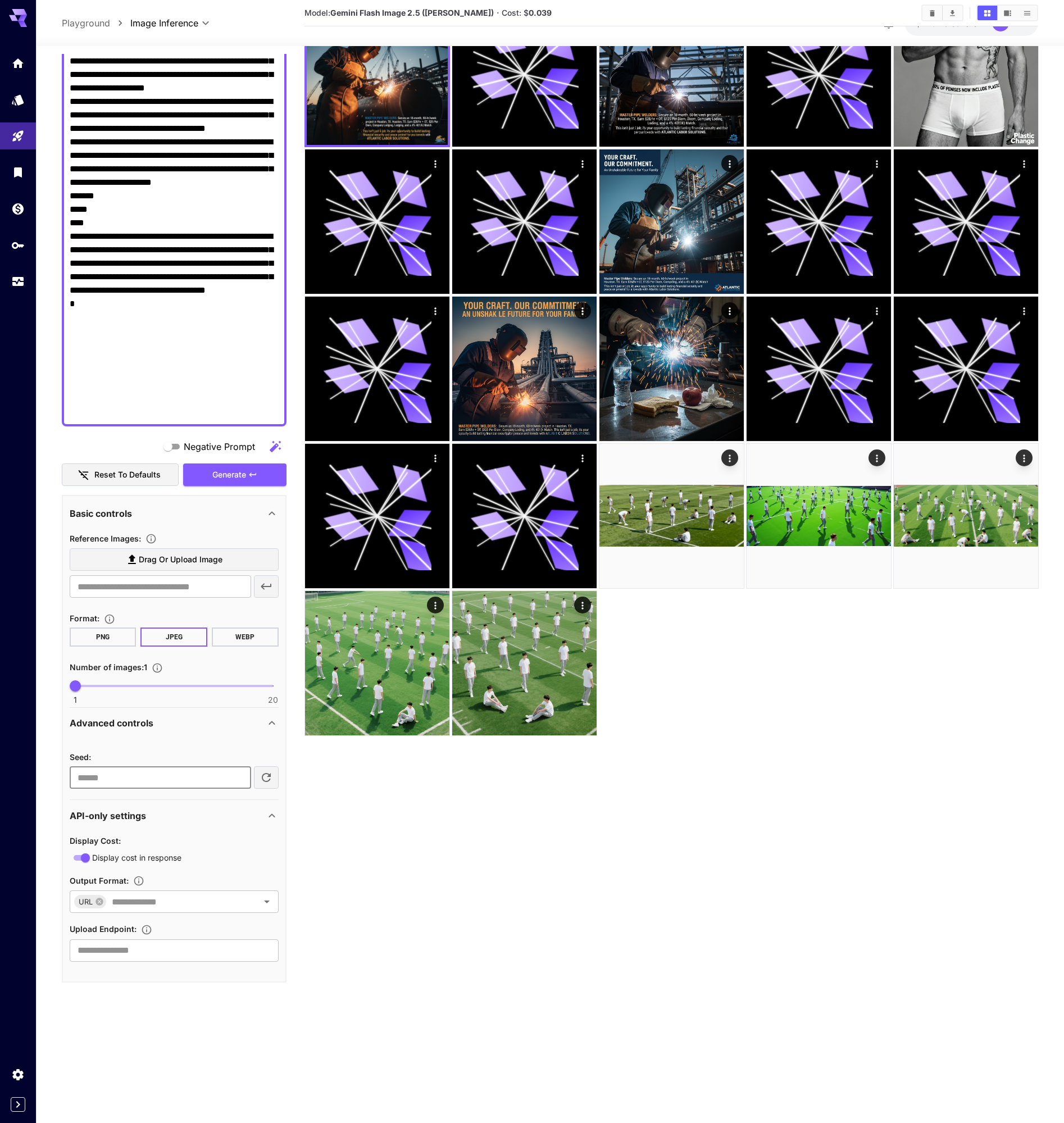
click at [239, 775] on input "*" at bounding box center [160, 777] width 182 height 22
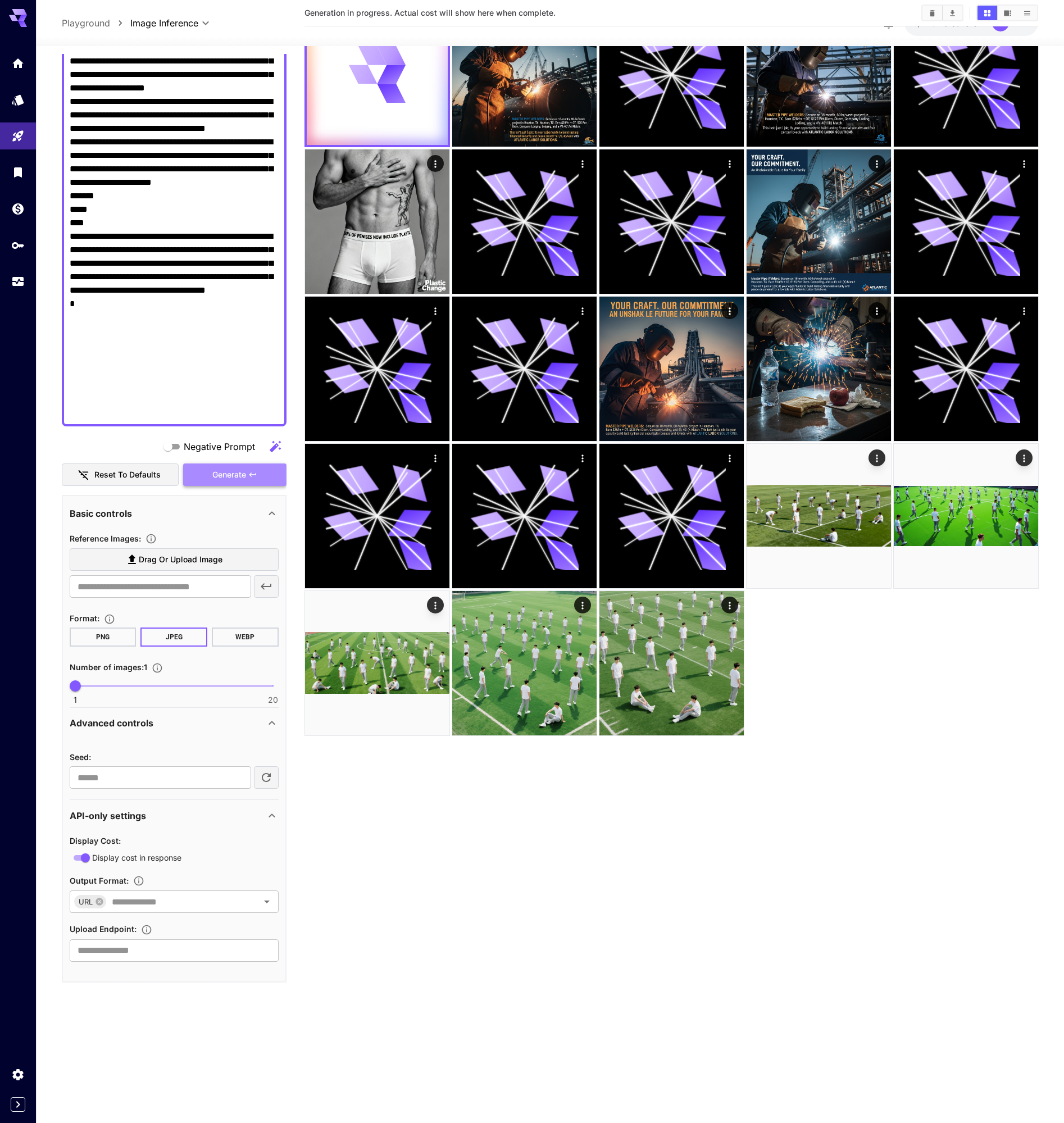
click at [221, 471] on span "Generate" at bounding box center [228, 475] width 34 height 14
click at [139, 781] on input "*" at bounding box center [160, 777] width 182 height 22
drag, startPoint x: 139, startPoint y: 781, endPoint x: 68, endPoint y: 777, distance: 71.1
click at [68, 777] on div "Basic controls Reference Images : Drag or upload image ​ Format : PNG JPEG WEBP…" at bounding box center [174, 739] width 224 height 488
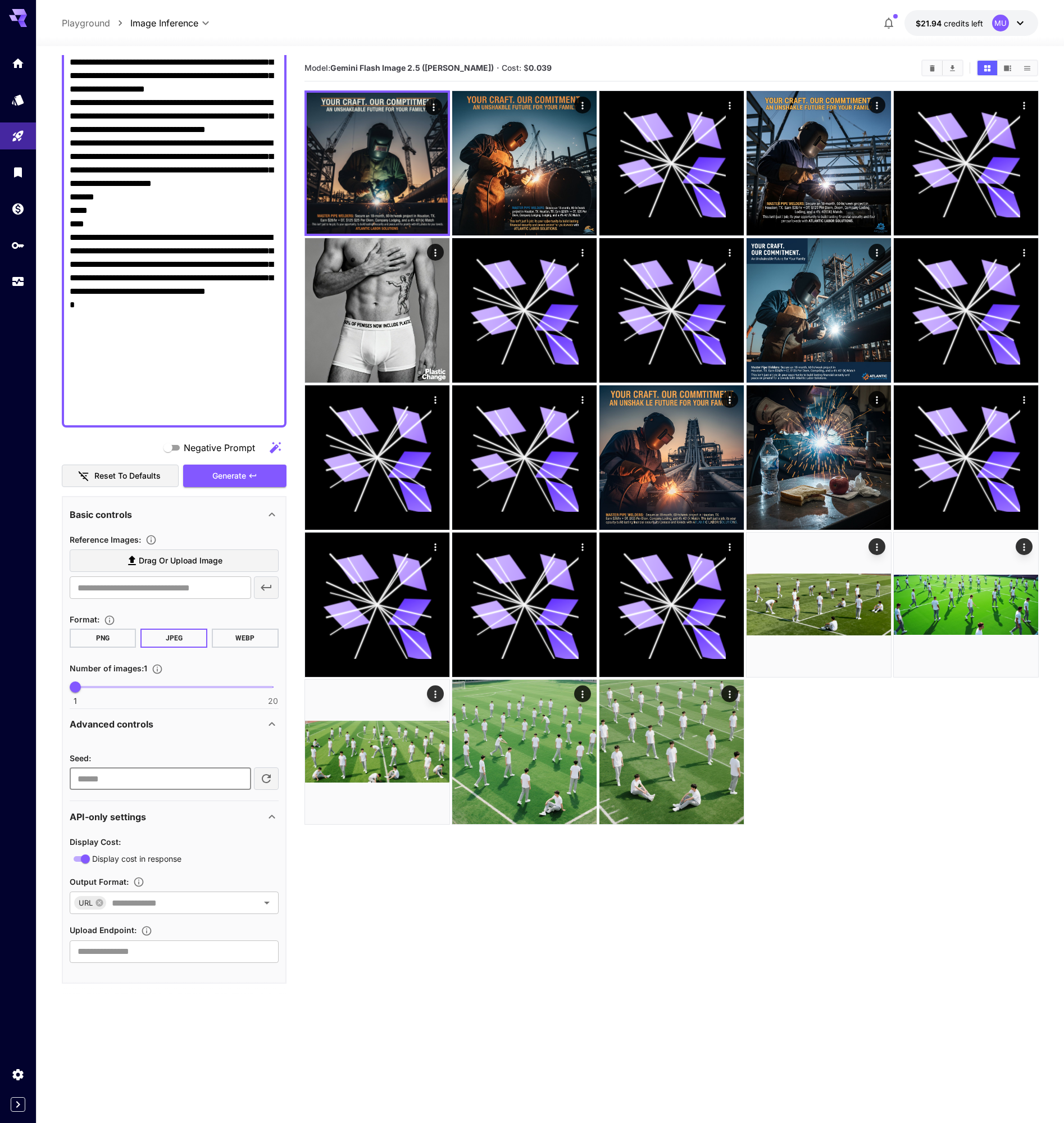
scroll to position [873, 0]
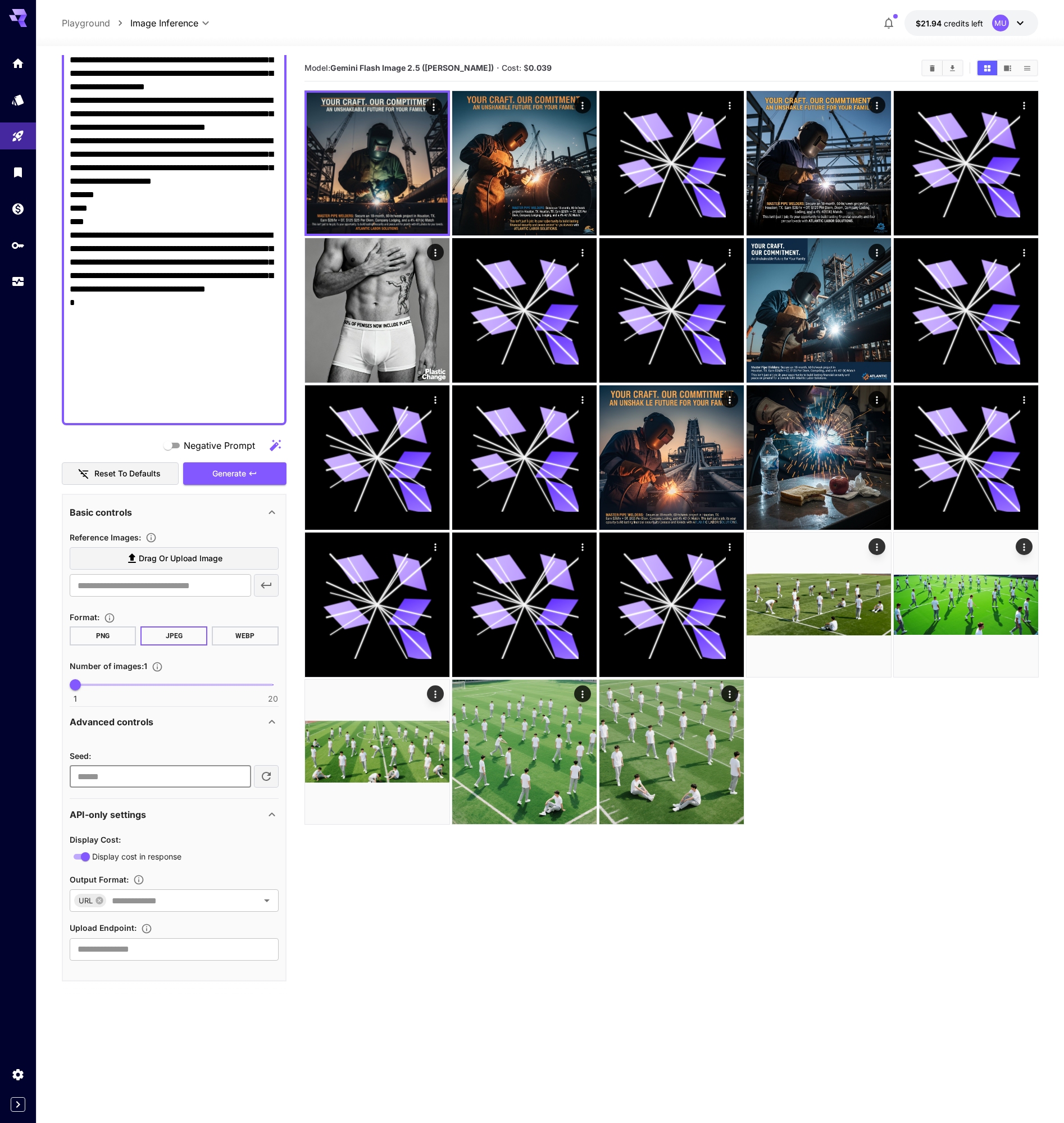
type input "****"
type input "*"
click at [103, 683] on span "1 20 1" at bounding box center [174, 684] width 198 height 17
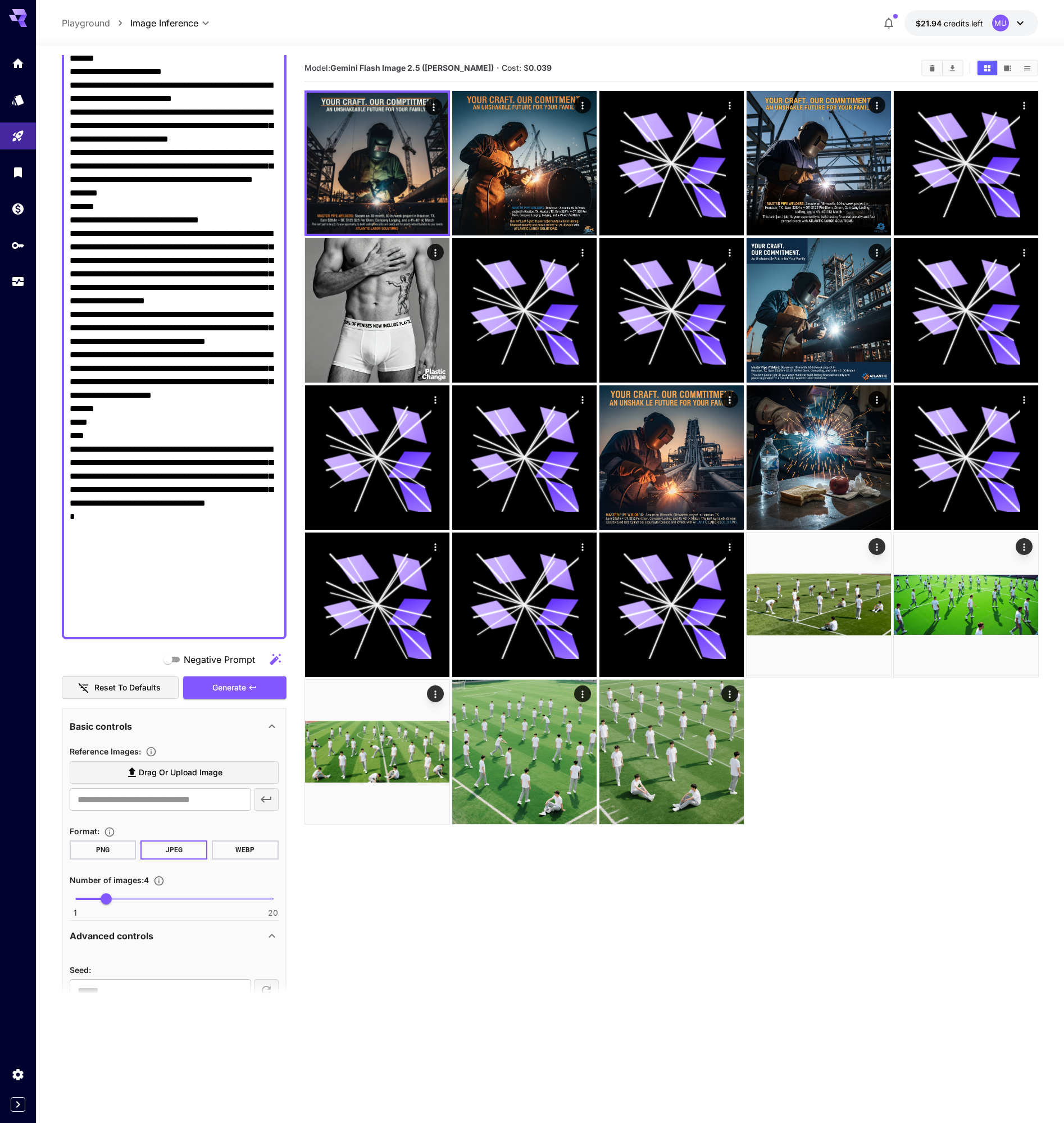
scroll to position [658, 0]
click at [240, 687] on span "Generate" at bounding box center [228, 688] width 34 height 14
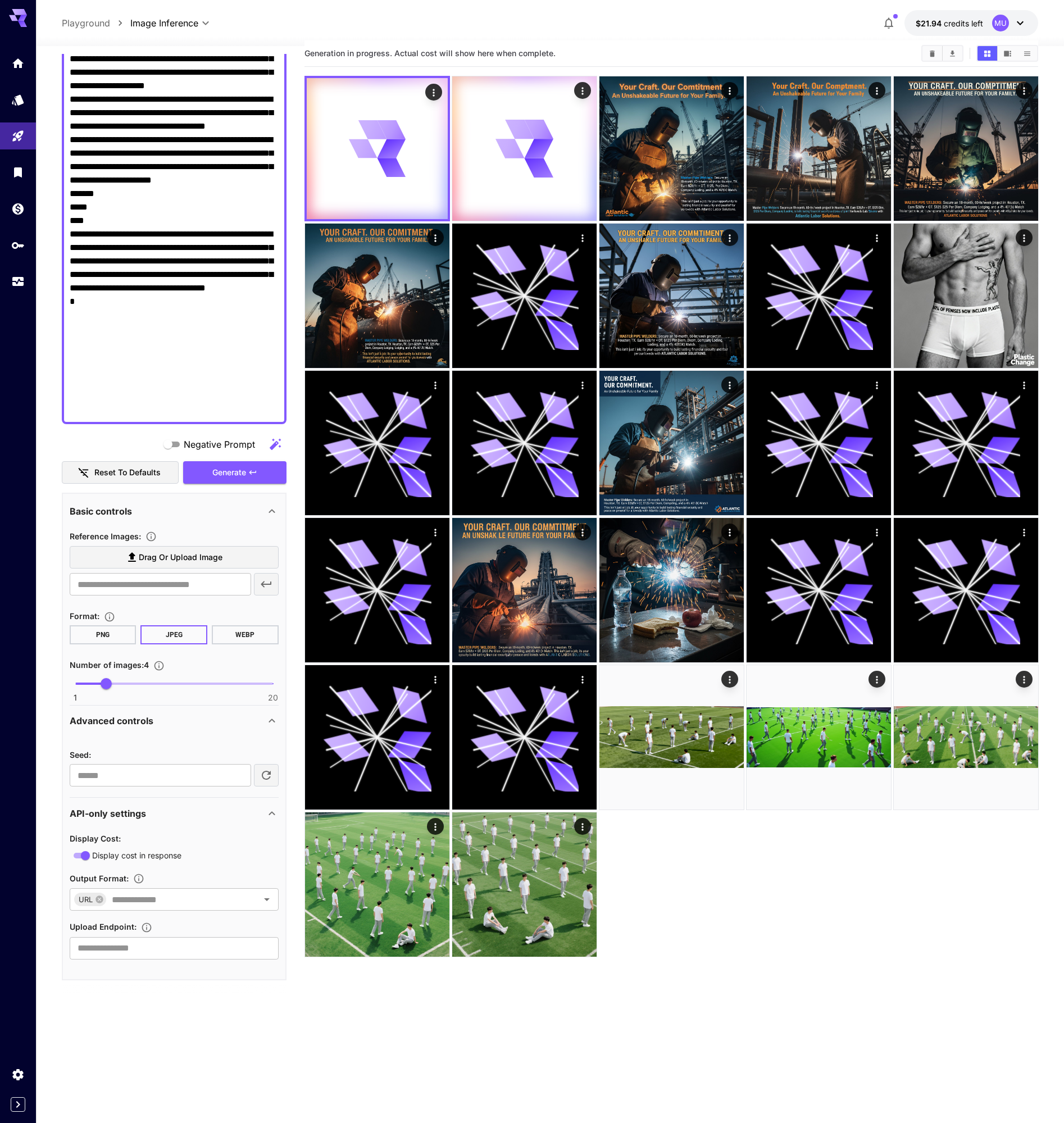
scroll to position [16, 0]
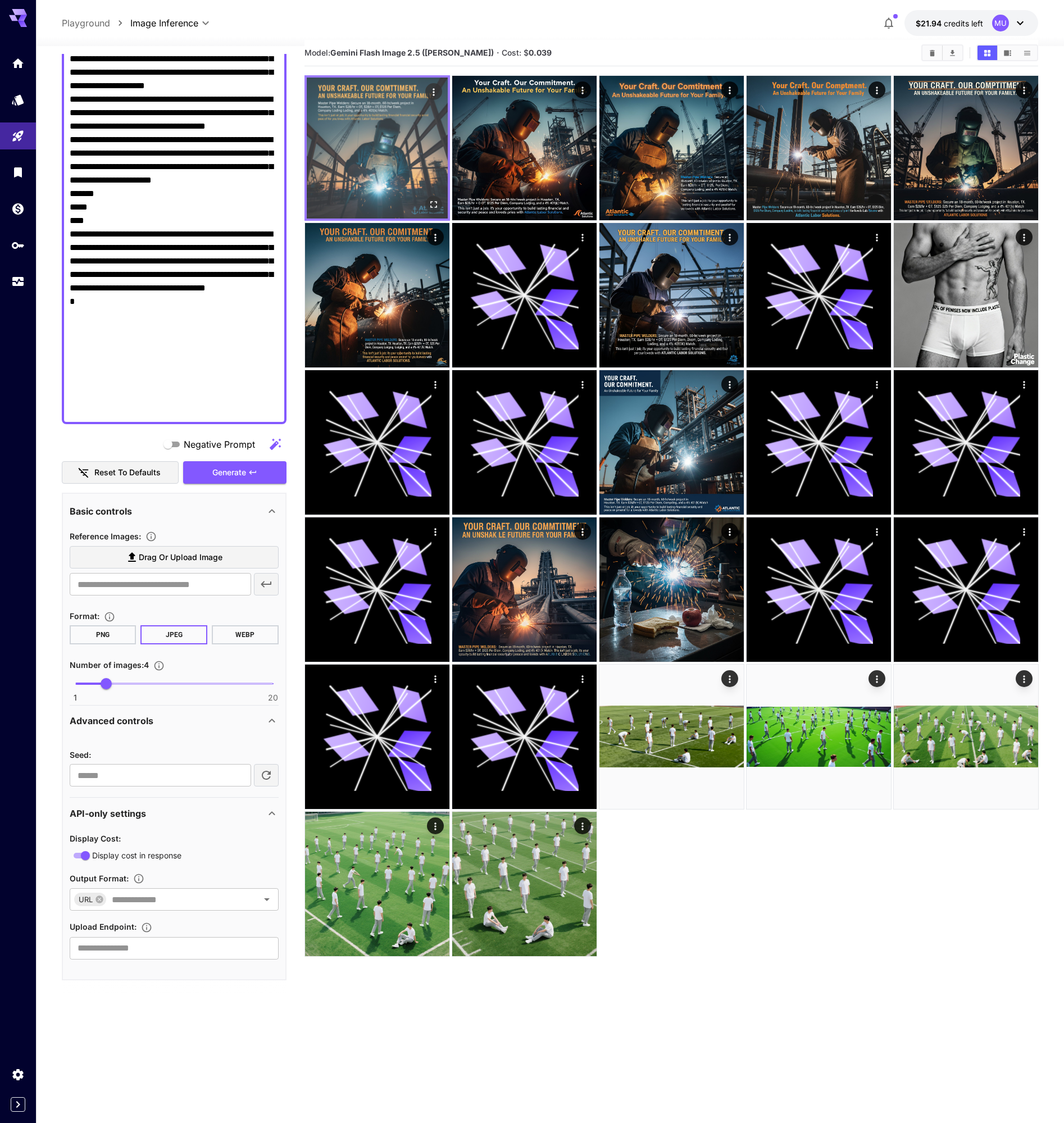
click at [382, 153] on img at bounding box center [377, 148] width 141 height 141
click at [431, 201] on icon "Open in fullscreen" at bounding box center [434, 205] width 11 height 11
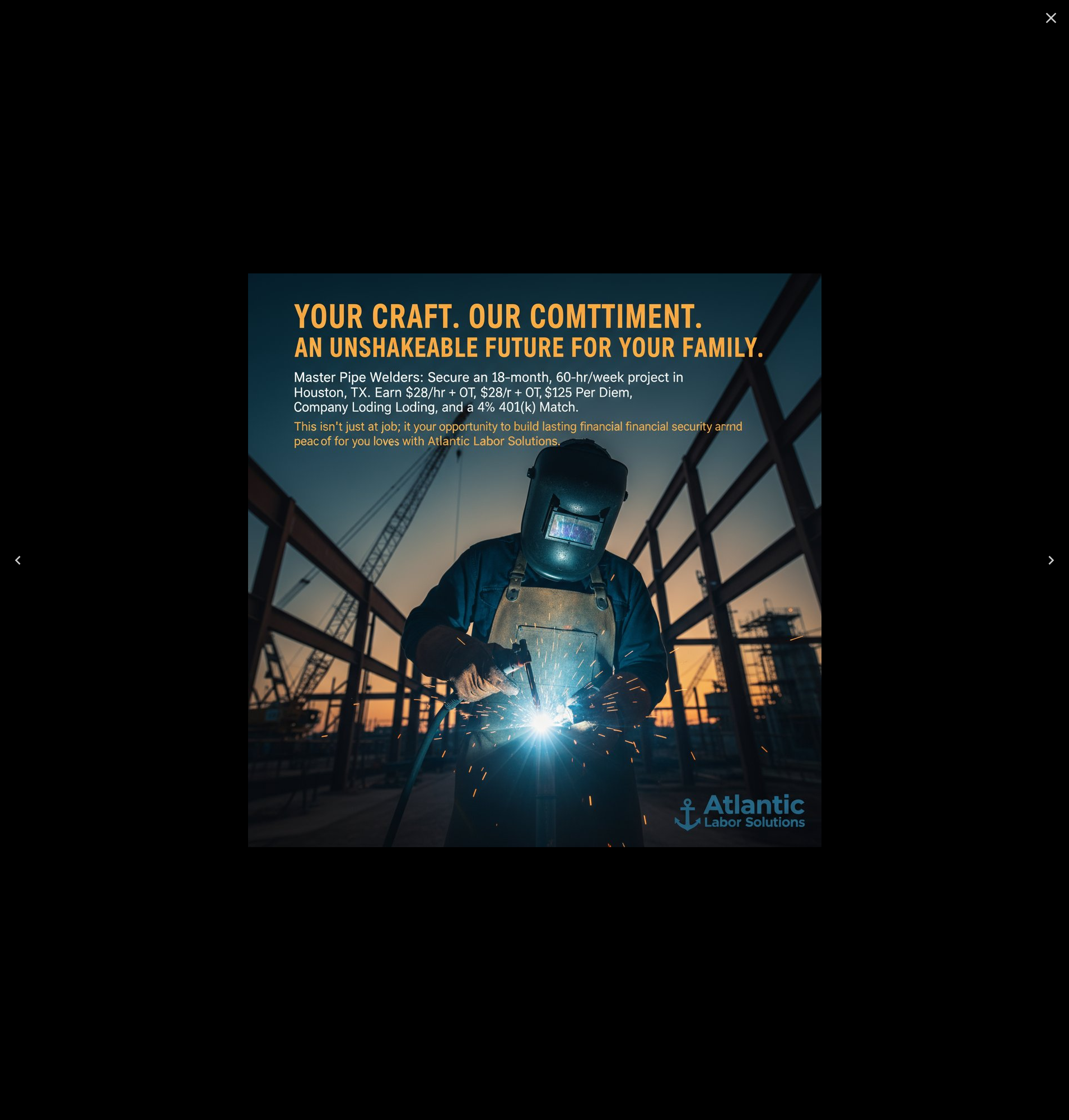
click at [1052, 20] on icon "Close" at bounding box center [1051, 18] width 11 height 11
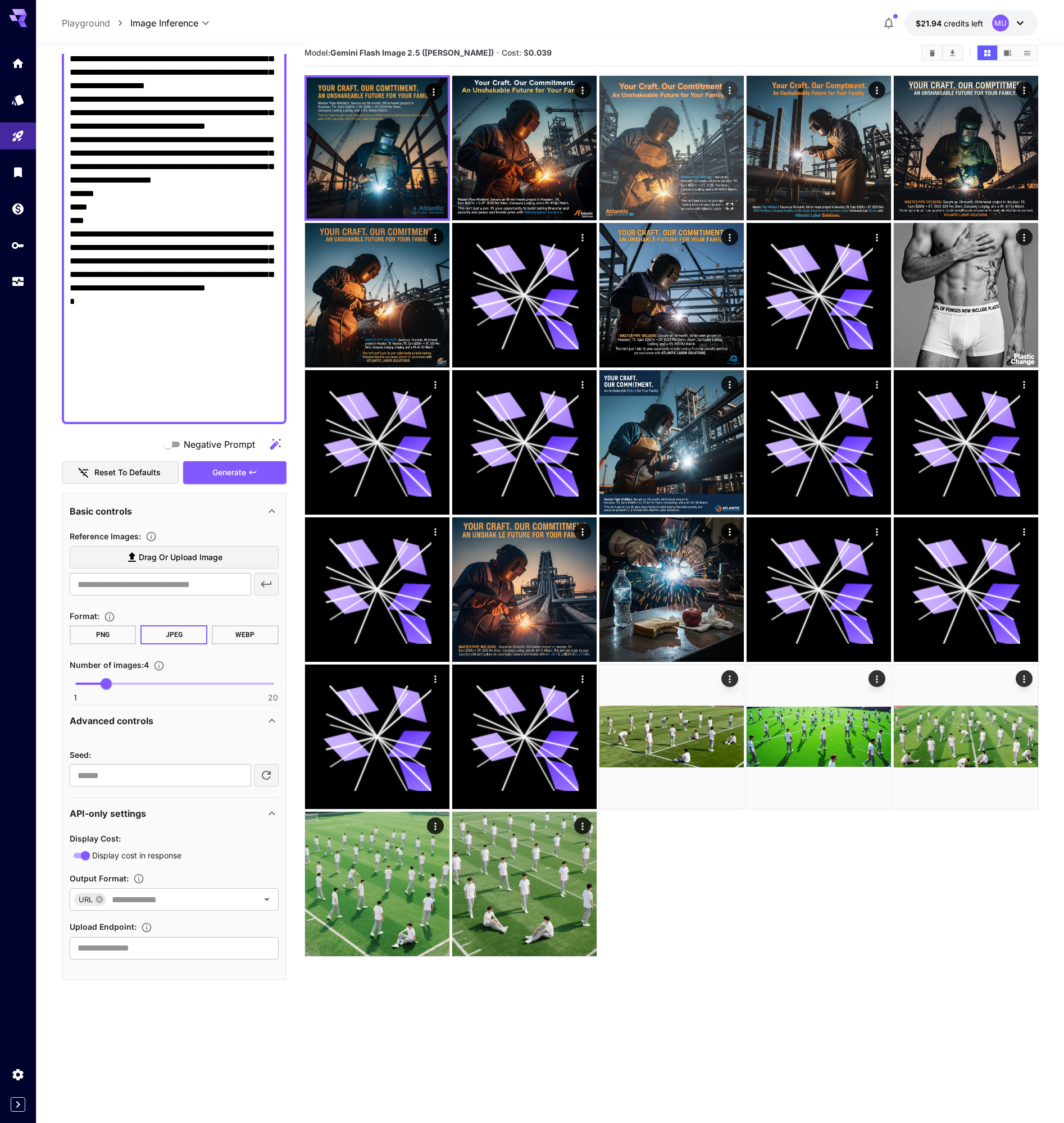
click at [687, 146] on img at bounding box center [671, 148] width 144 height 144
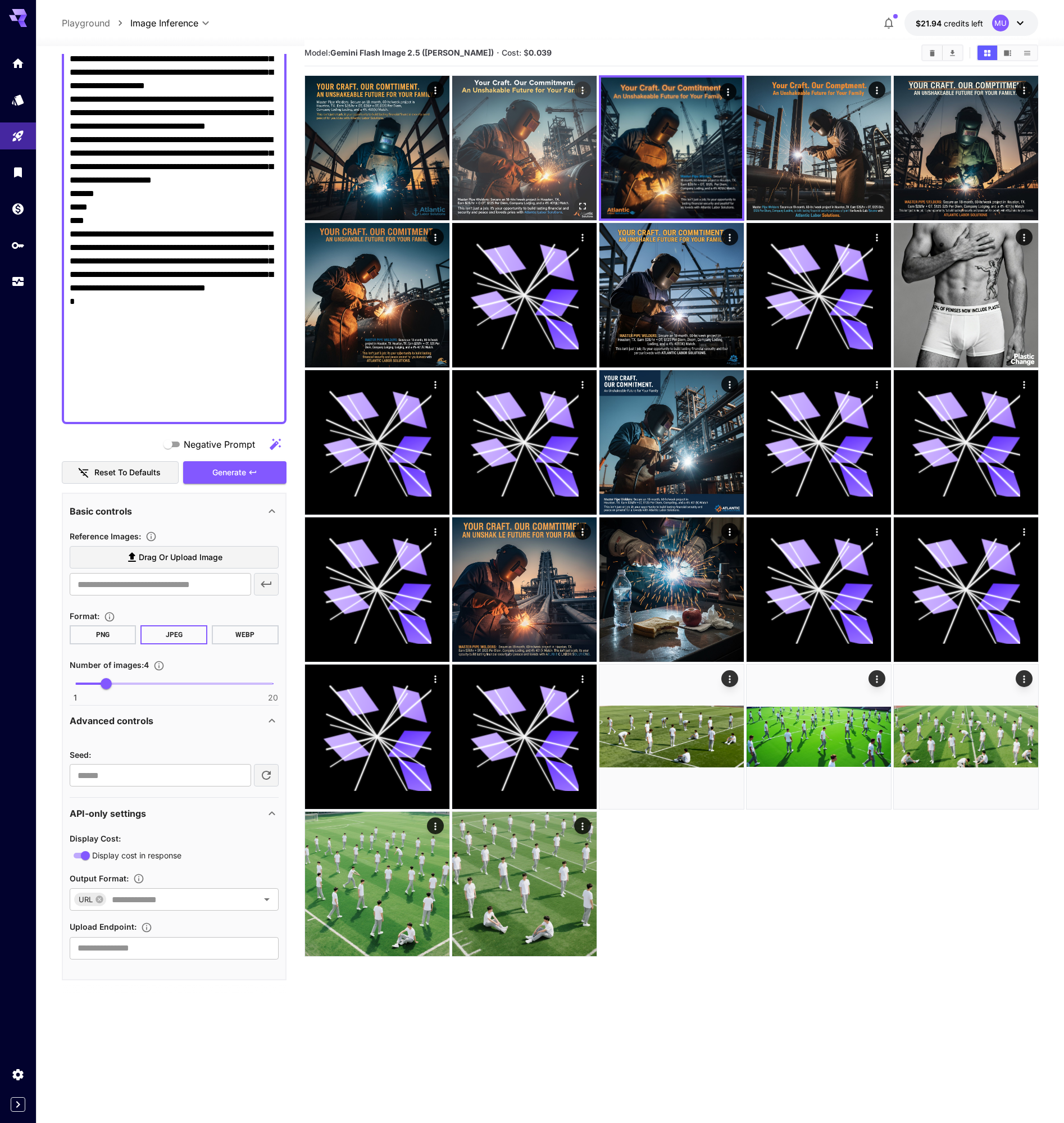
click at [478, 148] on img at bounding box center [524, 148] width 144 height 144
click at [581, 205] on icon "Open in fullscreen" at bounding box center [580, 205] width 11 height 11
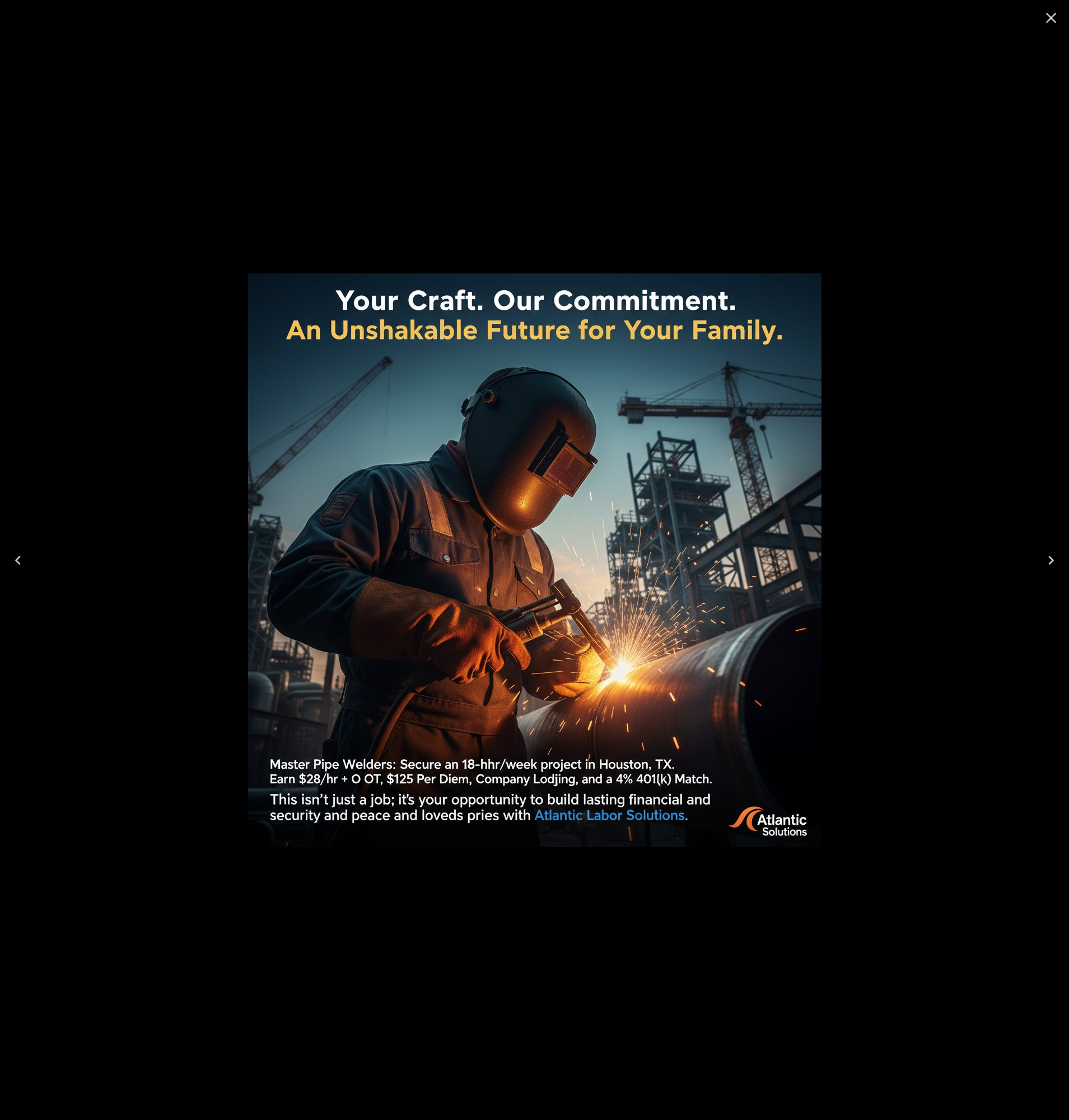
click at [1056, 19] on icon "Close" at bounding box center [1051, 18] width 18 height 18
